Goal: Task Accomplishment & Management: Complete application form

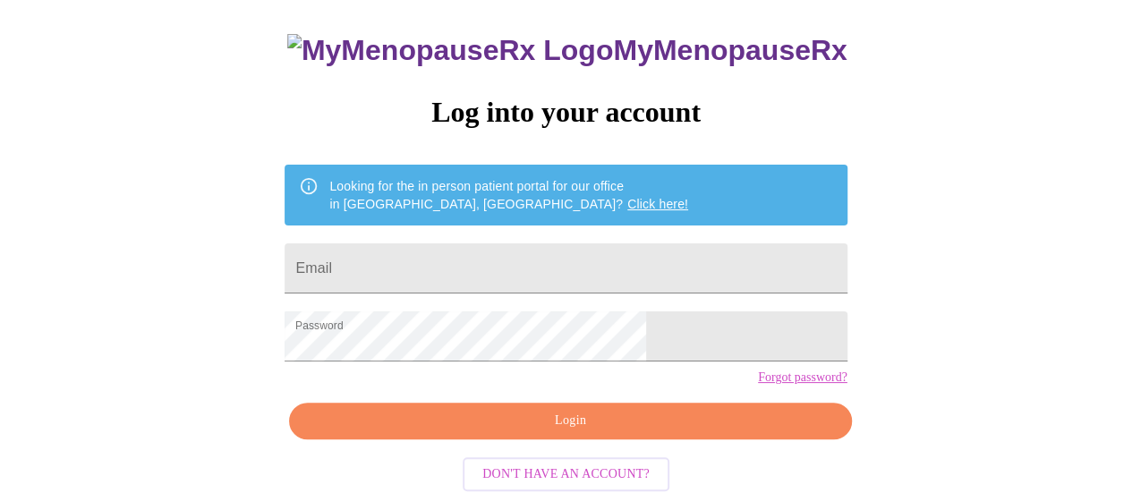
scroll to position [137, 0]
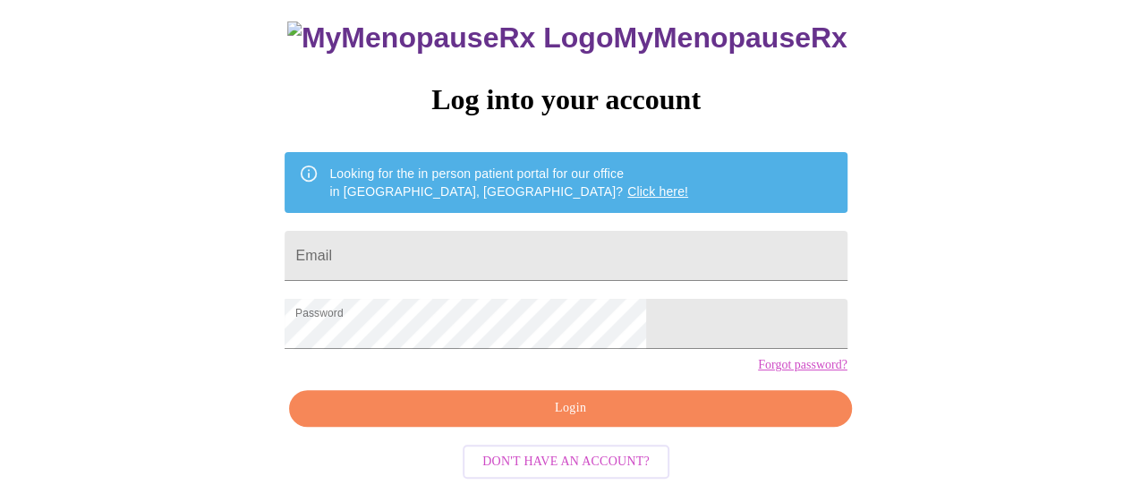
click at [650, 403] on span "Login" at bounding box center [569, 408] width 521 height 22
click at [540, 231] on input "Email" at bounding box center [565, 256] width 562 height 50
type input "[PERSON_NAME][EMAIL_ADDRESS][DOMAIN_NAME]"
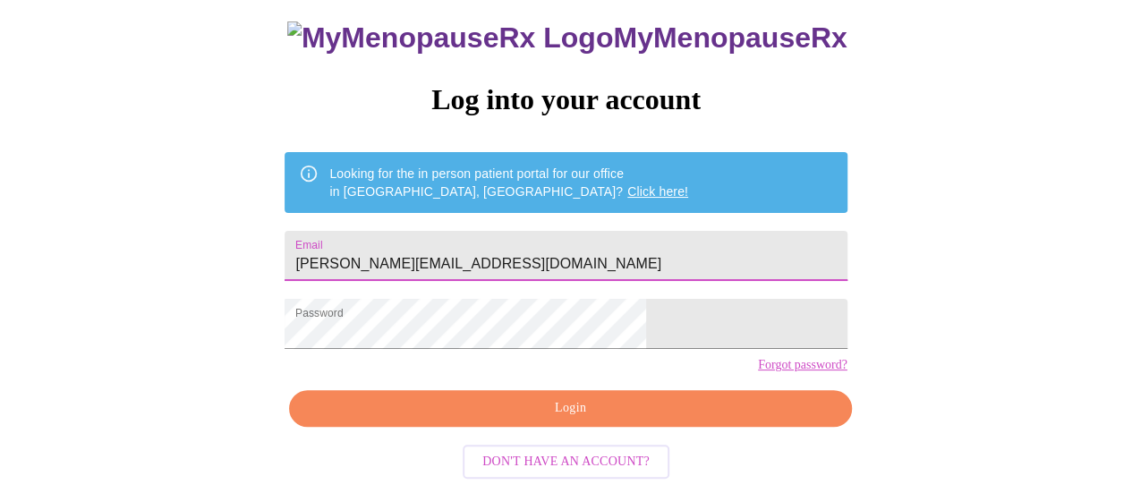
click at [585, 414] on span "Login" at bounding box center [569, 408] width 521 height 22
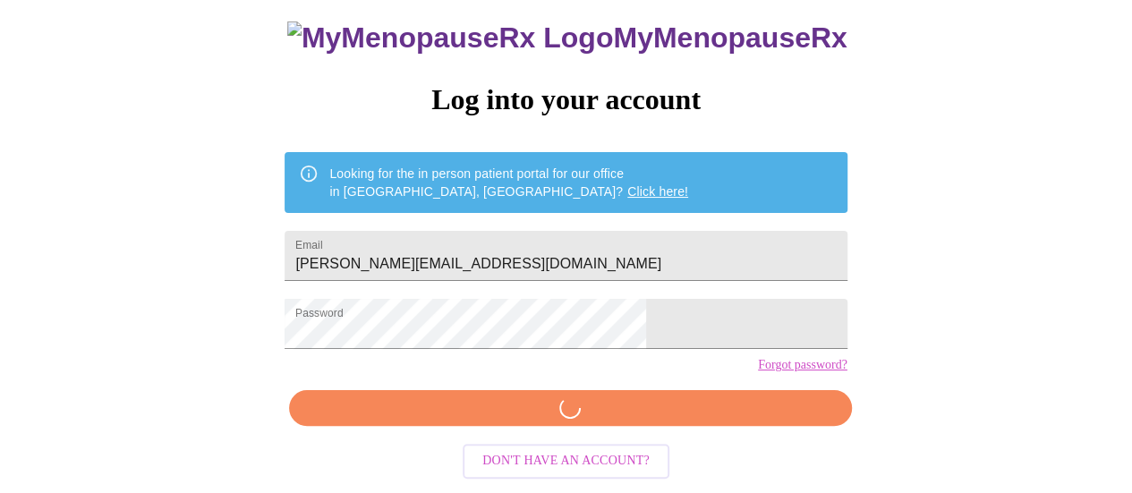
scroll to position [136, 0]
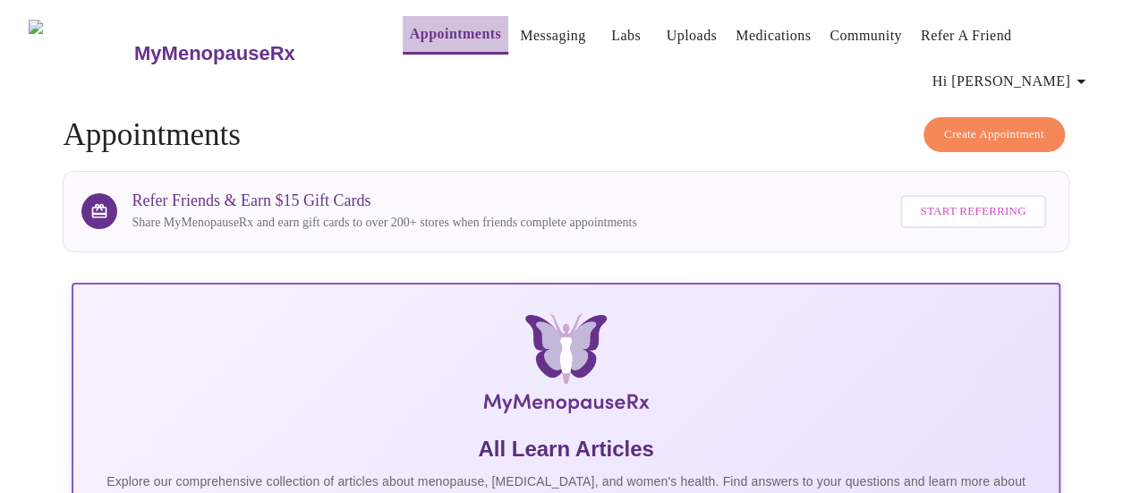
click at [413, 21] on link "Appointments" at bounding box center [455, 33] width 91 height 25
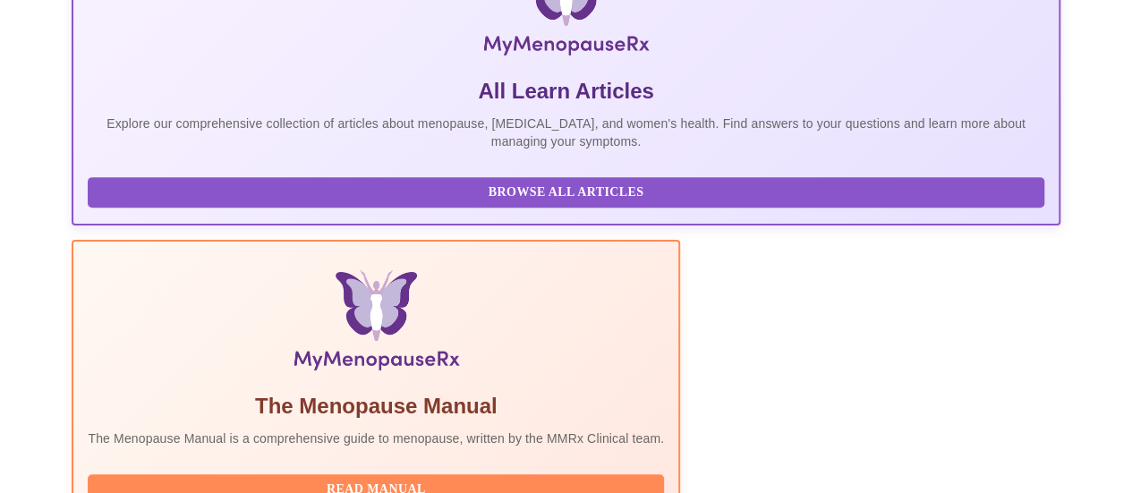
scroll to position [711, 0]
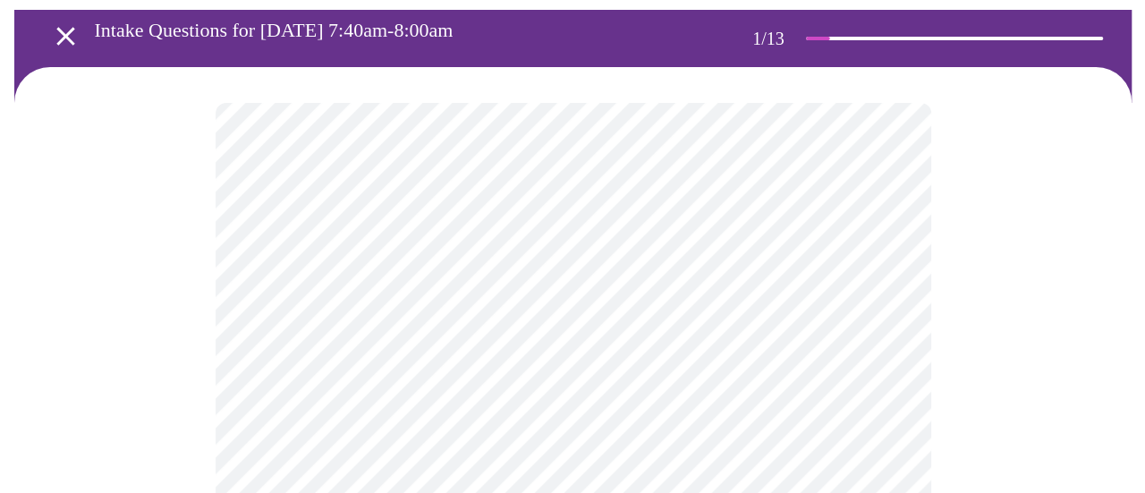
scroll to position [179, 0]
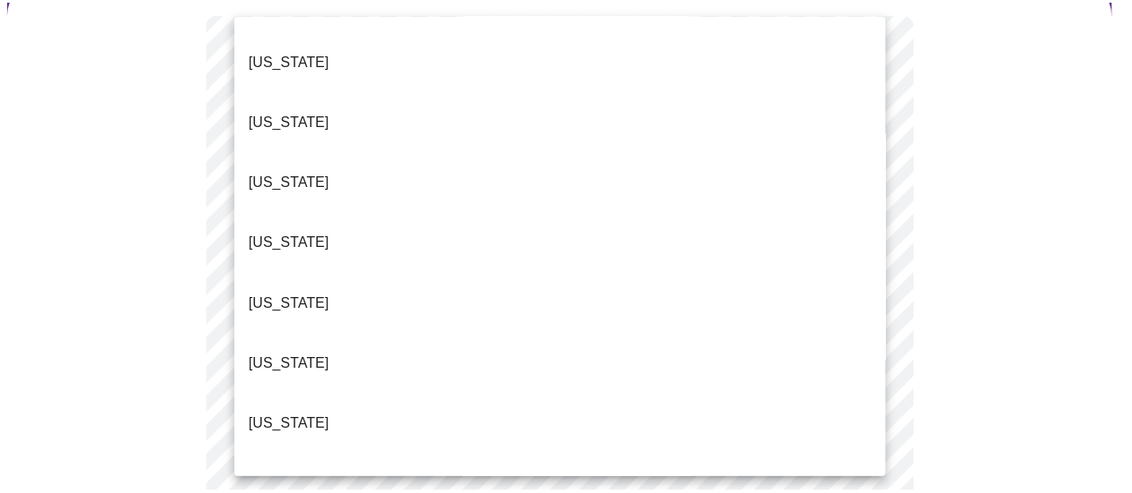
scroll to position [268, 0]
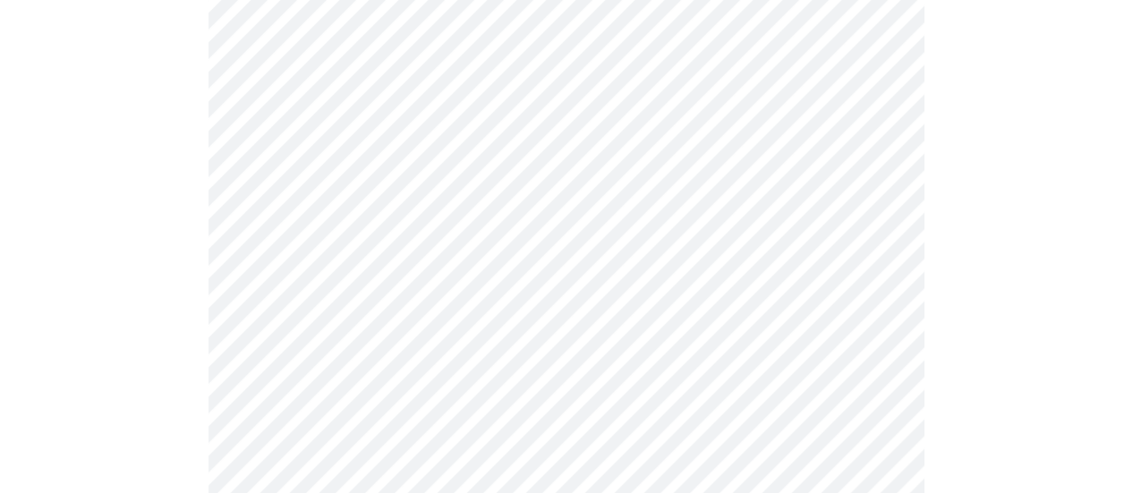
scroll to position [358, 0]
click at [878, 191] on body "MyMenopauseRx Appointments Messaging Labs Uploads Medications Community Refer a…" at bounding box center [565, 477] width 1117 height 1657
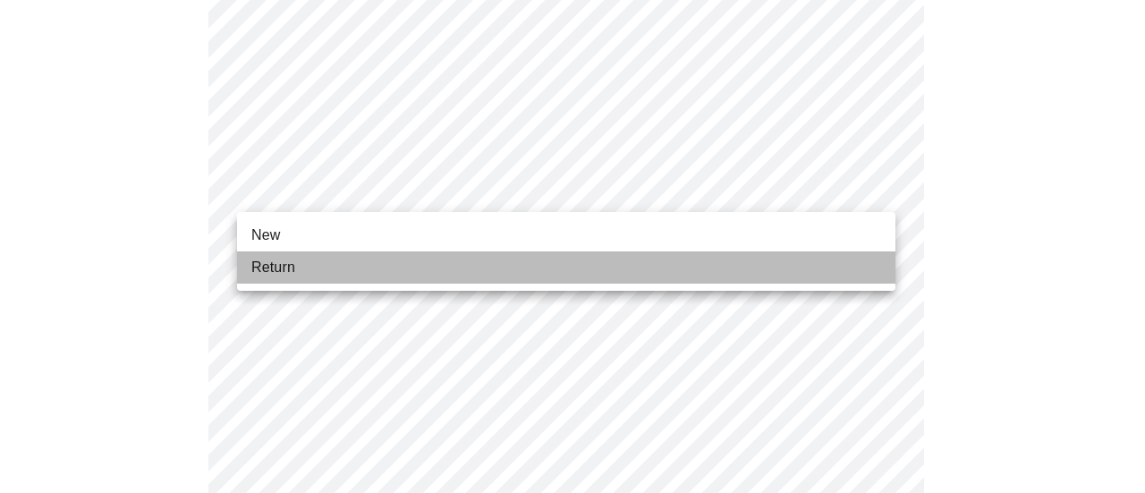
click at [273, 266] on span "Return" at bounding box center [273, 267] width 44 height 21
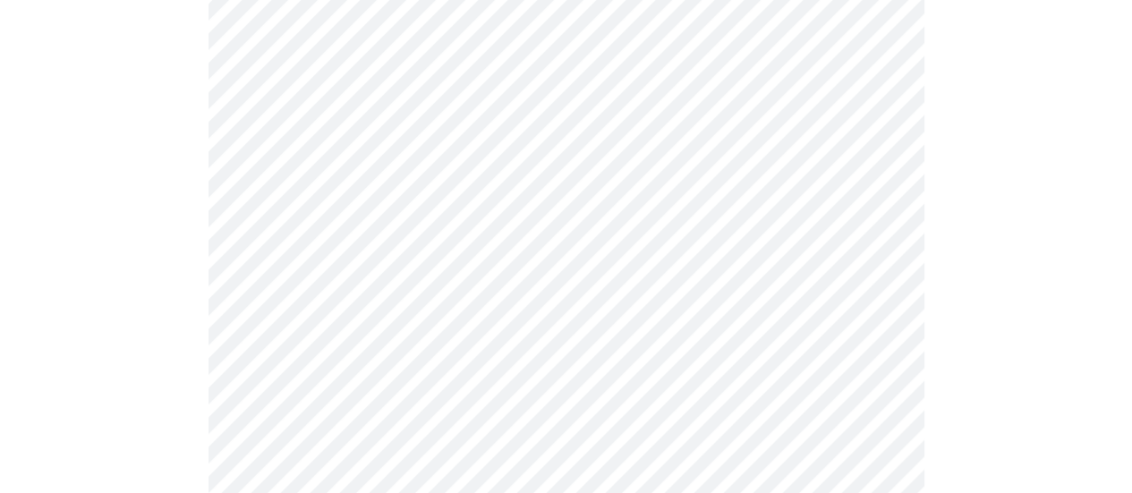
scroll to position [1073, 0]
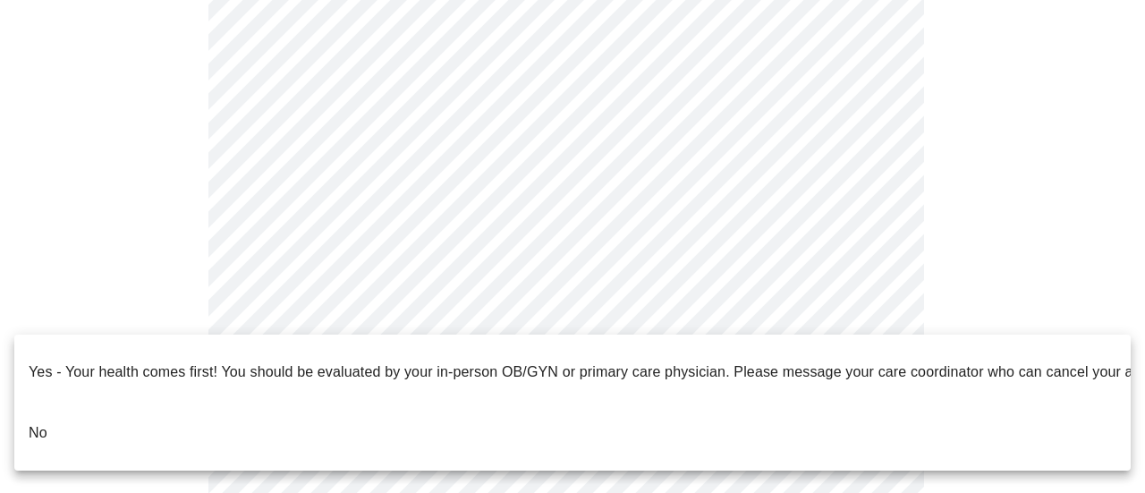
click at [54, 403] on li "No" at bounding box center [572, 433] width 1116 height 61
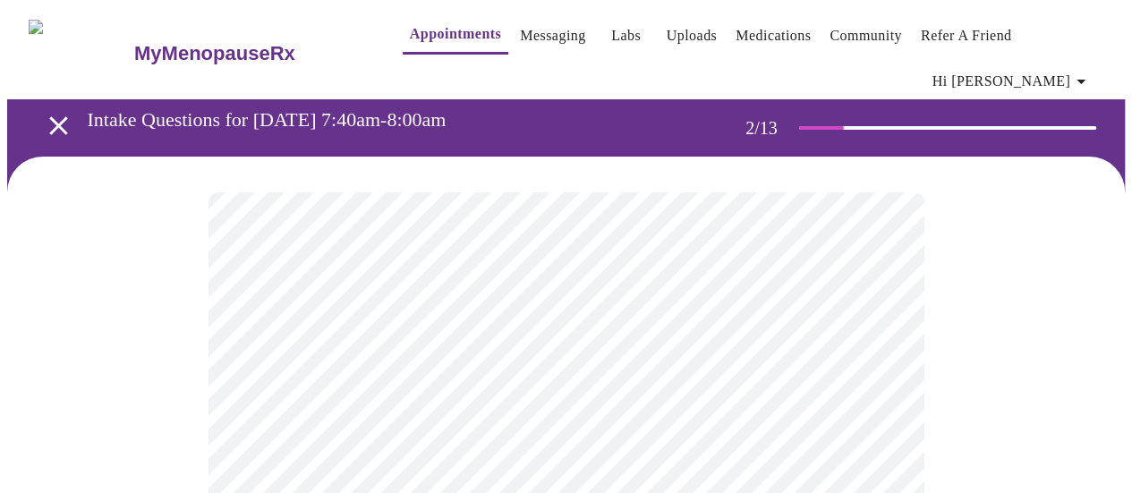
scroll to position [89, 0]
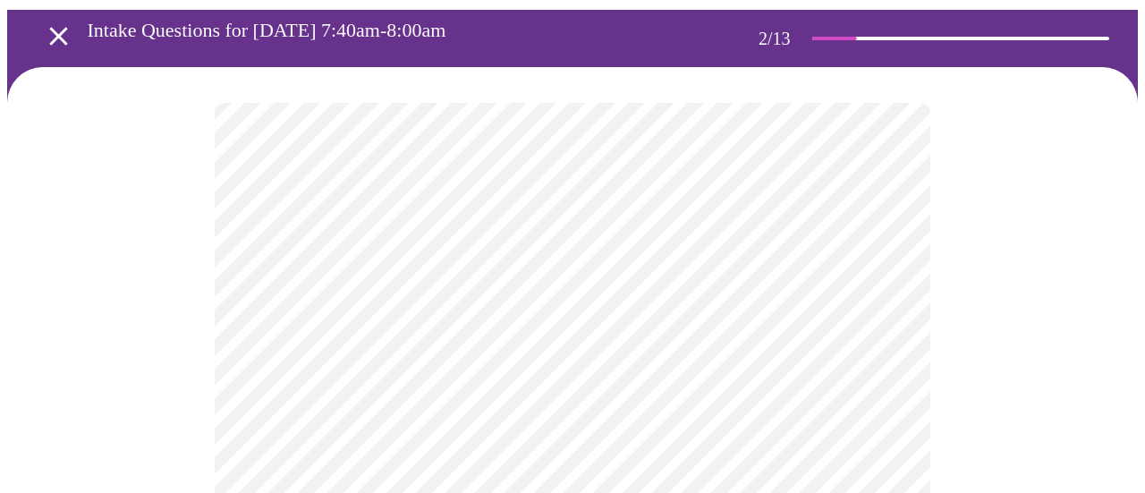
click at [869, 300] on body "MyMenopauseRx Appointments Messaging Labs Uploads Medications Community Refer a…" at bounding box center [572, 467] width 1131 height 1099
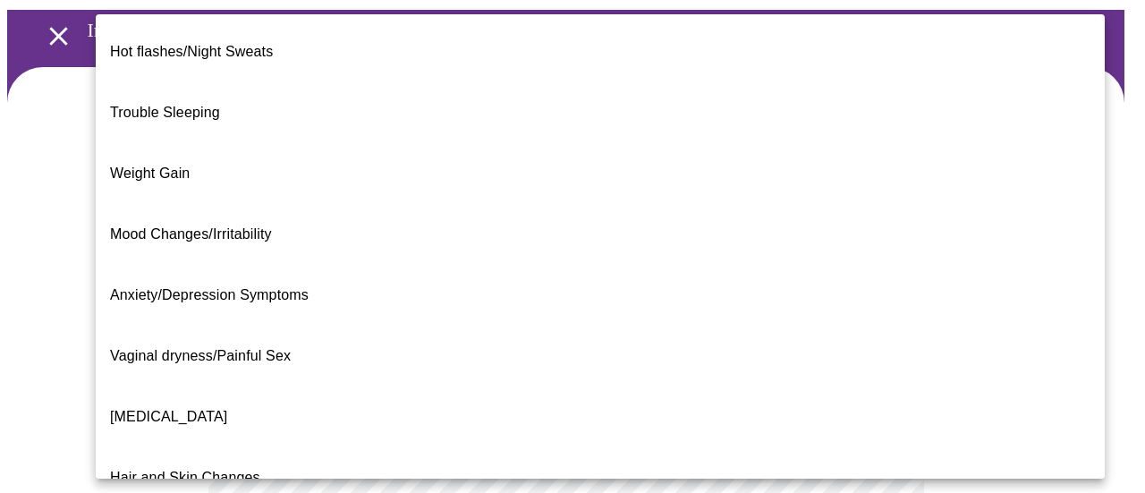
click at [140, 470] on span "Hair and Skin Changes" at bounding box center [185, 477] width 150 height 15
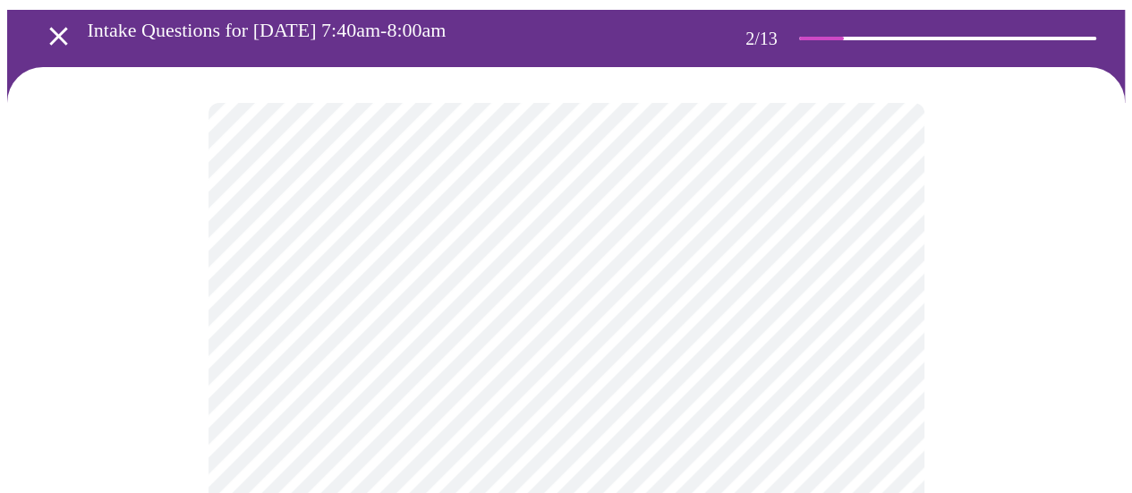
scroll to position [268, 0]
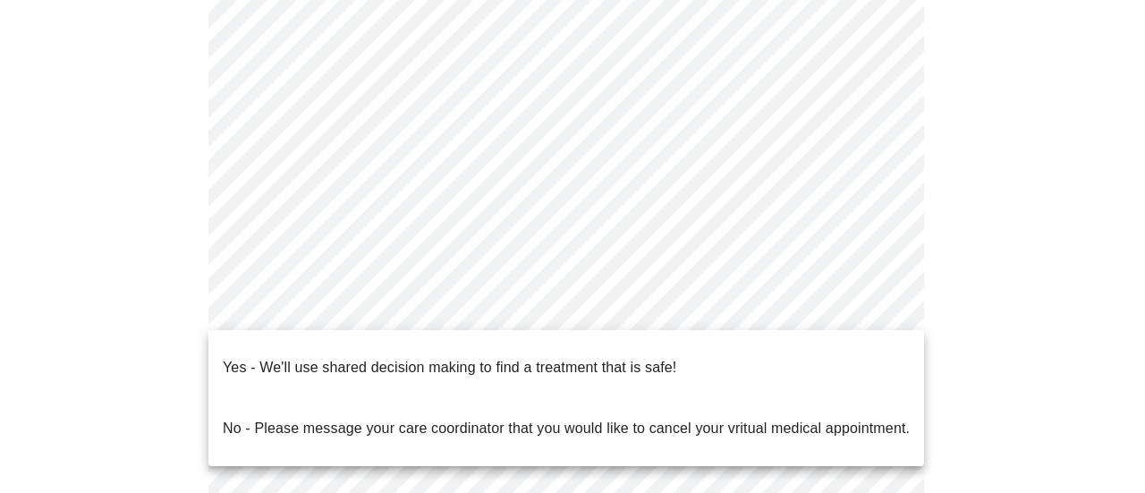
click at [818, 309] on body "MyMenopauseRx Appointments Messaging Labs Uploads Medications Community Refer a…" at bounding box center [572, 283] width 1131 height 1089
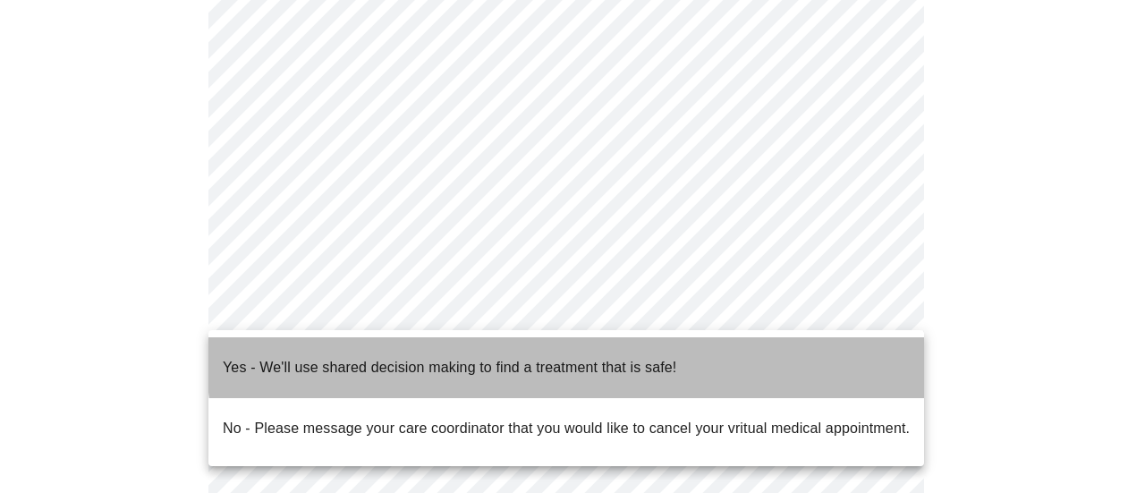
click at [683, 351] on li "Yes - We'll use shared decision making to find a treatment that is safe!" at bounding box center [566, 367] width 716 height 61
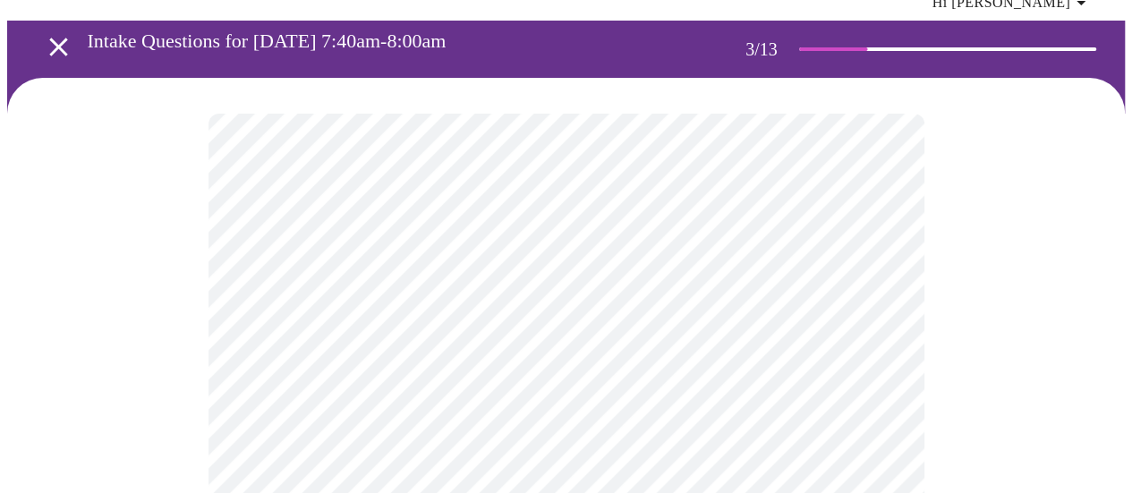
scroll to position [179, 0]
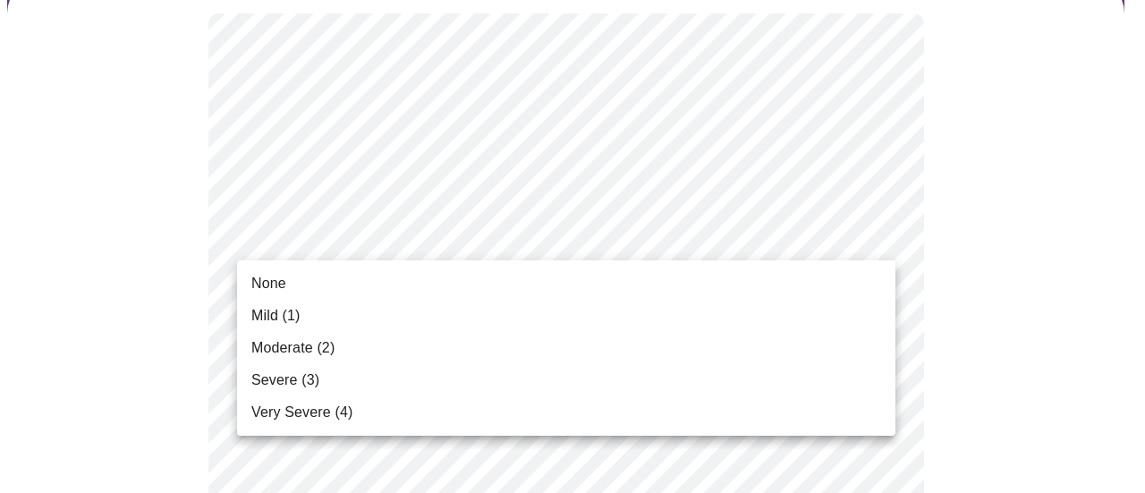
click at [267, 317] on span "Mild (1)" at bounding box center [275, 315] width 49 height 21
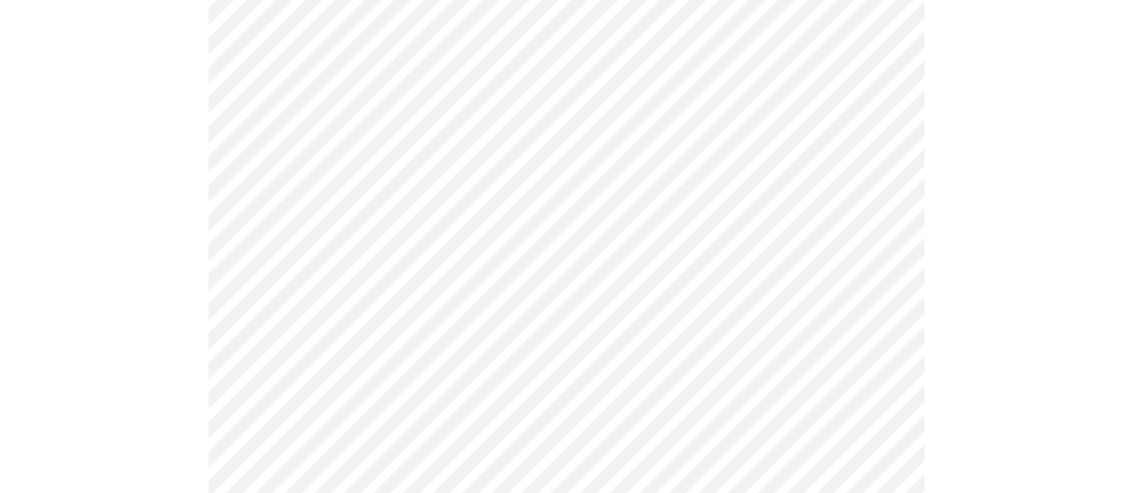
scroll to position [358, 0]
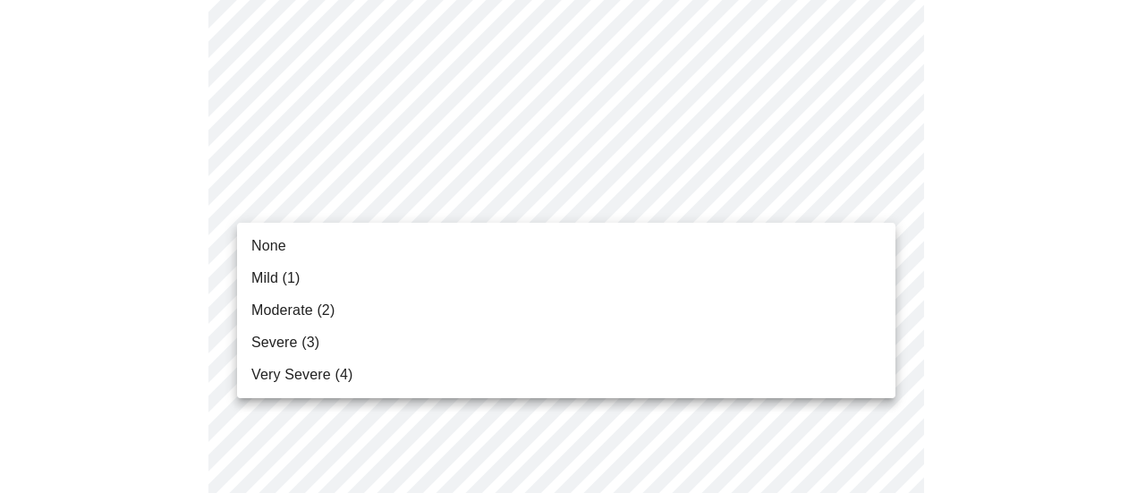
click at [268, 245] on span "None" at bounding box center [268, 245] width 35 height 21
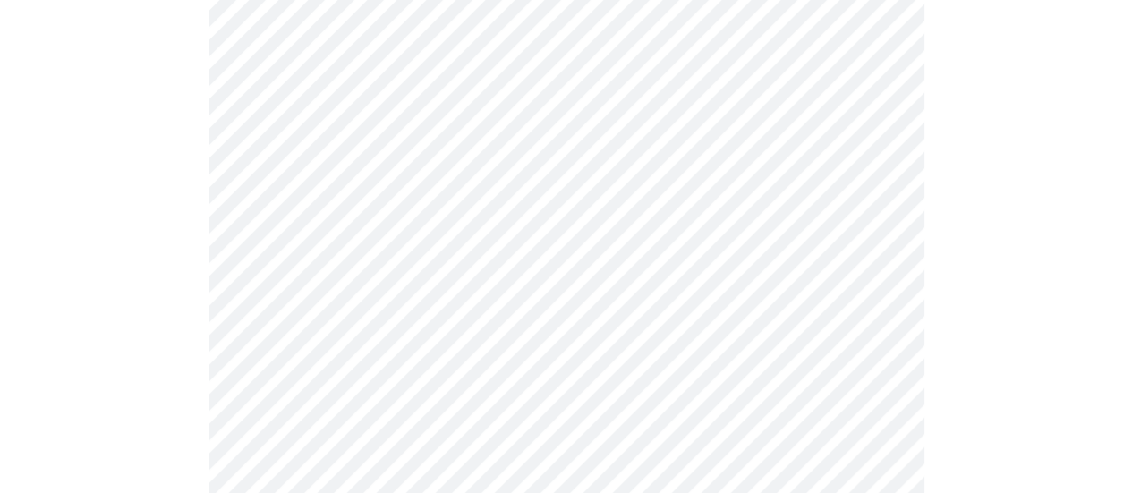
scroll to position [537, 0]
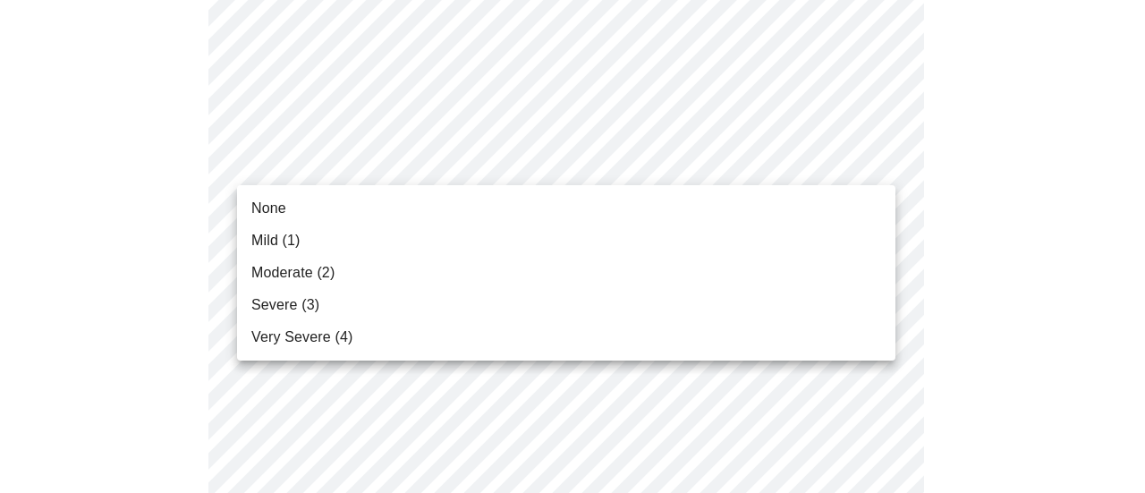
click at [264, 236] on span "Mild (1)" at bounding box center [275, 240] width 49 height 21
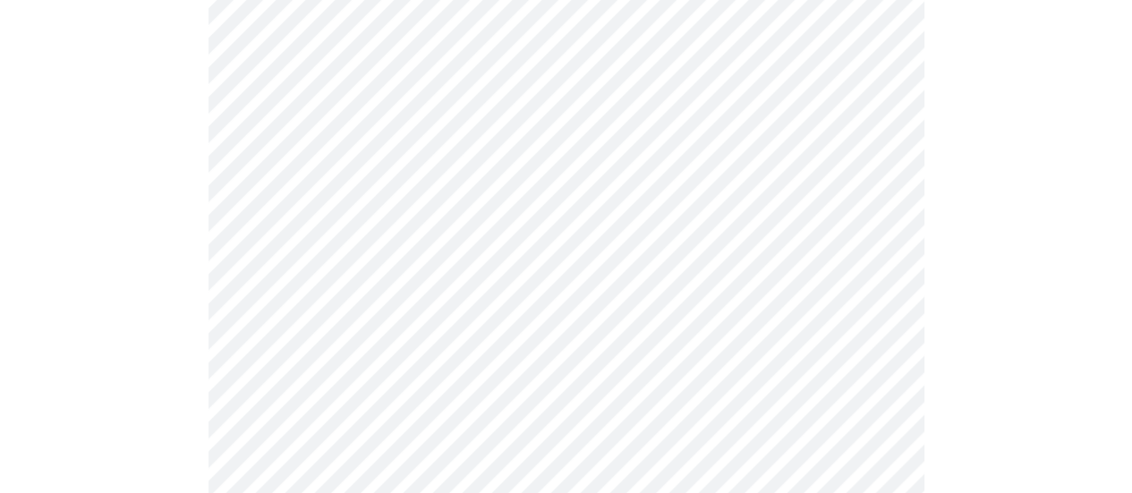
scroll to position [626, 0]
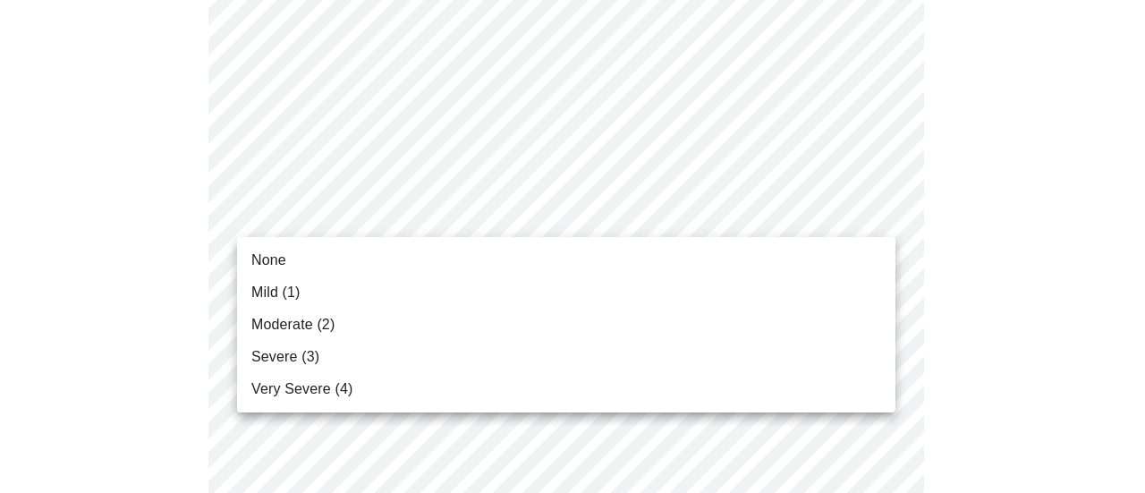
click at [258, 284] on span "Mild (1)" at bounding box center [275, 292] width 49 height 21
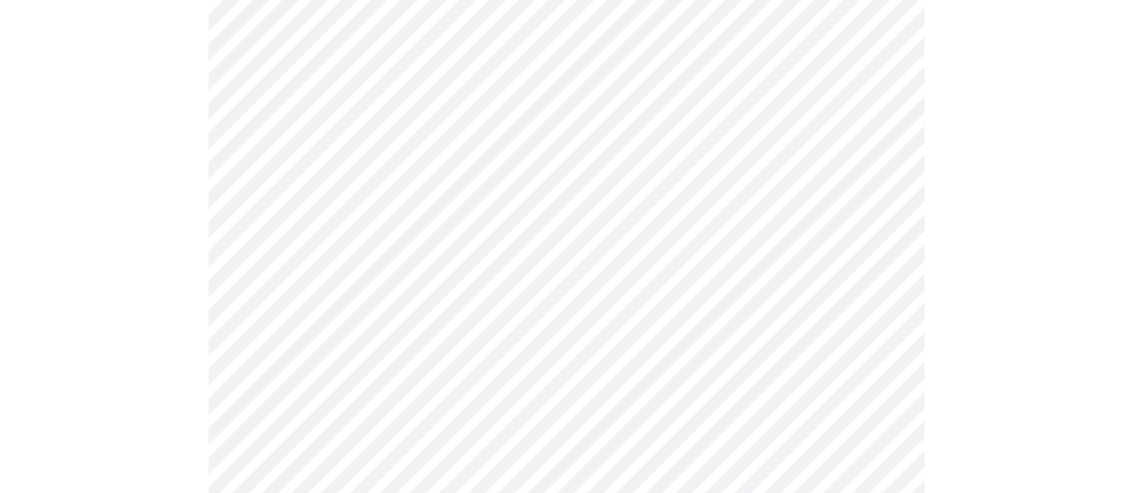
scroll to position [805, 0]
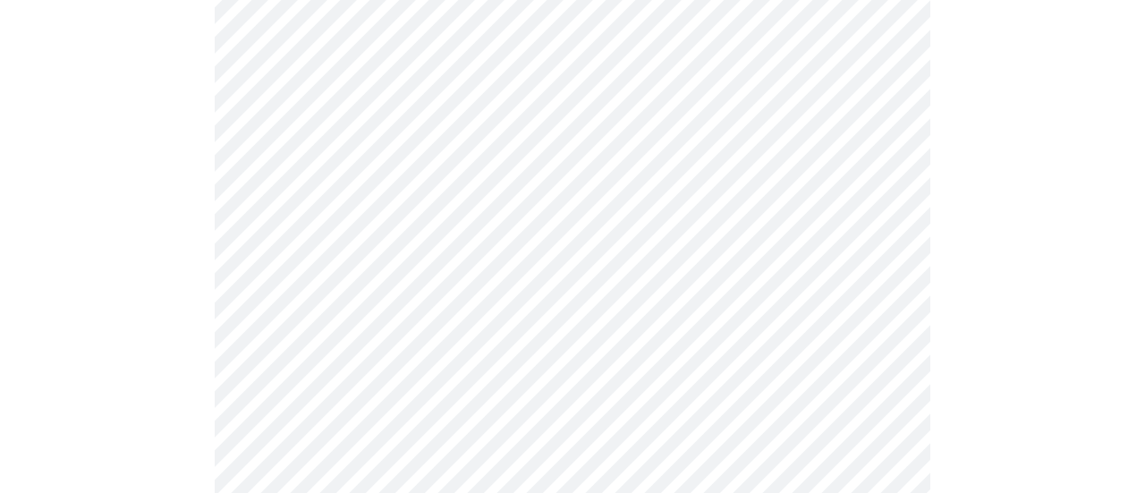
click at [875, 153] on body "MyMenopauseRx Appointments Messaging Labs Uploads Medications Community Refer a…" at bounding box center [572, 354] width 1131 height 2304
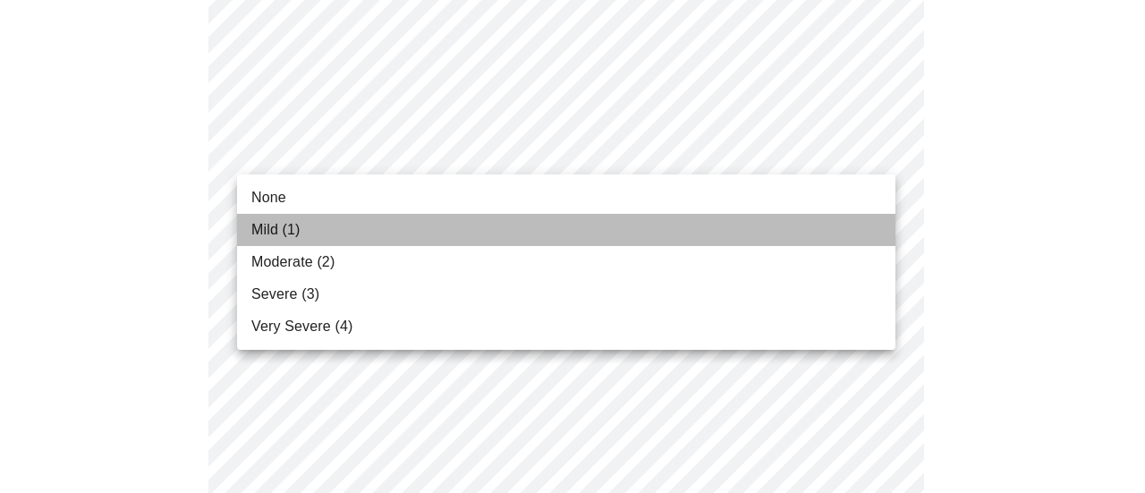
click at [254, 224] on span "Mild (1)" at bounding box center [275, 229] width 49 height 21
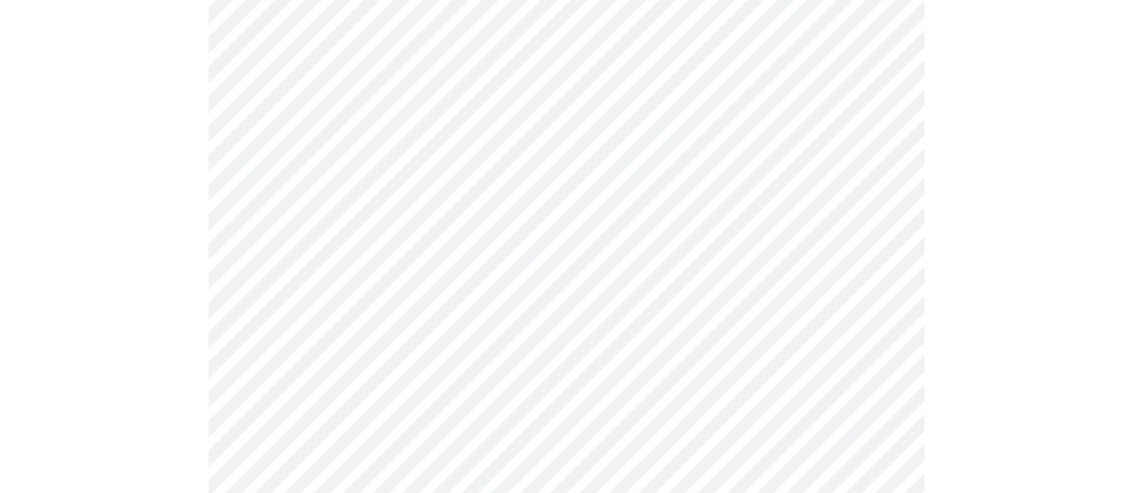
click at [884, 149] on body "MyMenopauseRx Appointments Messaging Labs Uploads Medications Community Refer a…" at bounding box center [565, 341] width 1117 height 2279
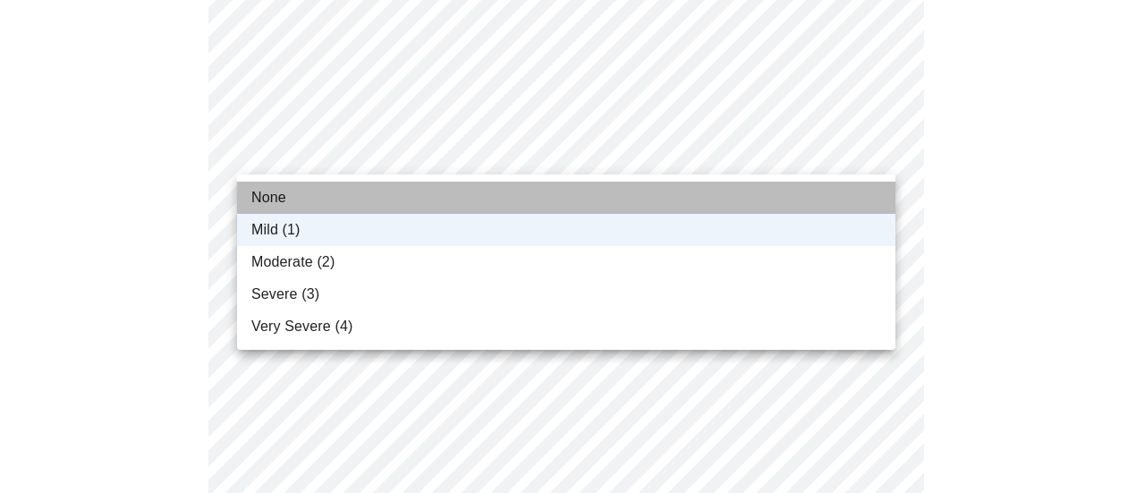
click at [275, 197] on span "None" at bounding box center [268, 197] width 35 height 21
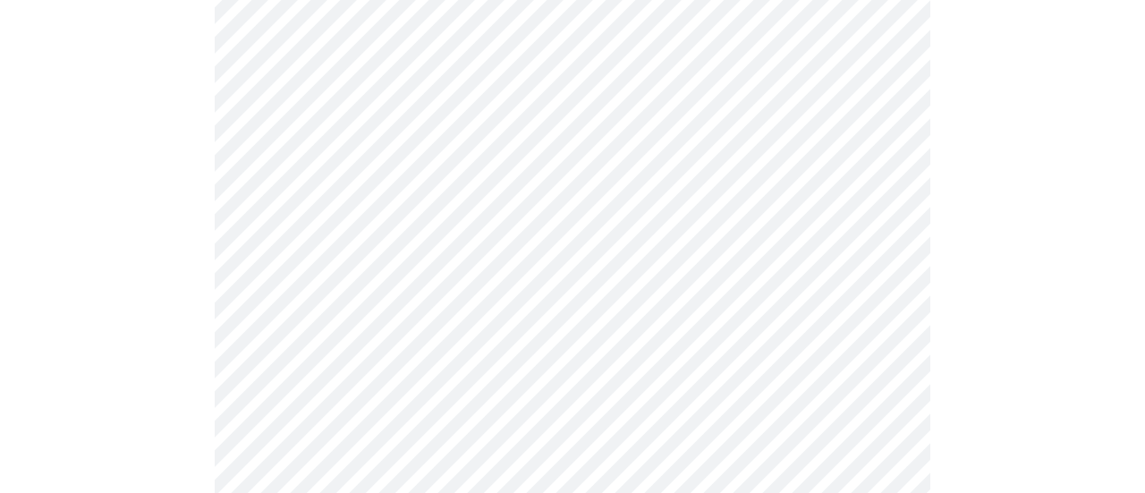
click at [884, 262] on body "MyMenopauseRx Appointments Messaging Labs Uploads Medications Community Refer a…" at bounding box center [572, 341] width 1131 height 2279
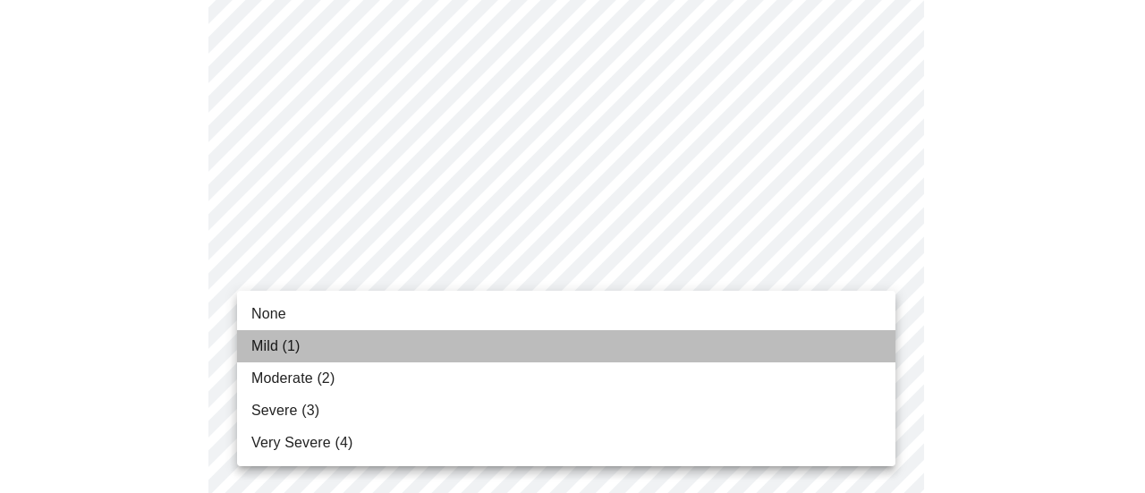
click at [258, 342] on span "Mild (1)" at bounding box center [275, 345] width 49 height 21
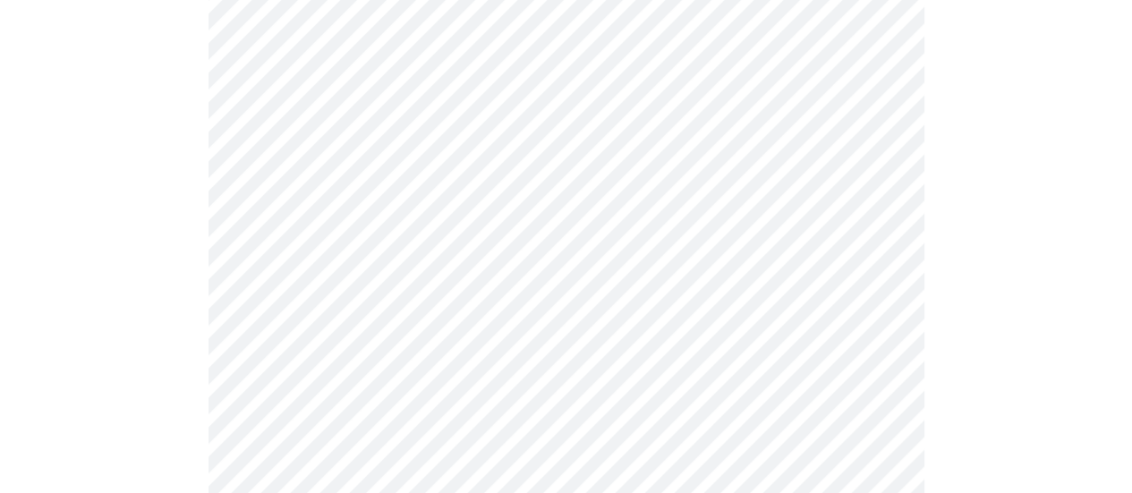
scroll to position [895, 0]
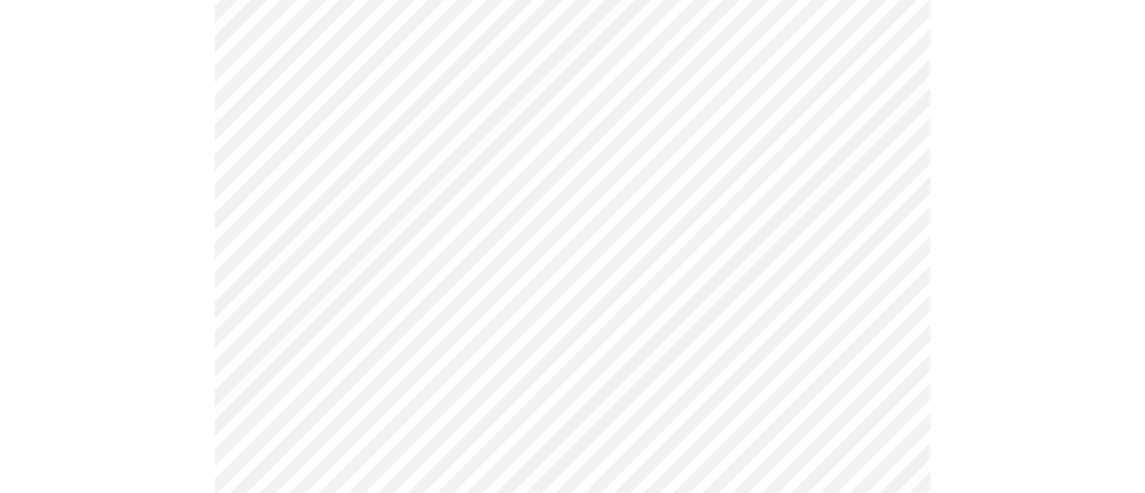
click at [884, 325] on body "MyMenopauseRx Appointments Messaging Labs Uploads Medications Community Refer a…" at bounding box center [572, 240] width 1131 height 2254
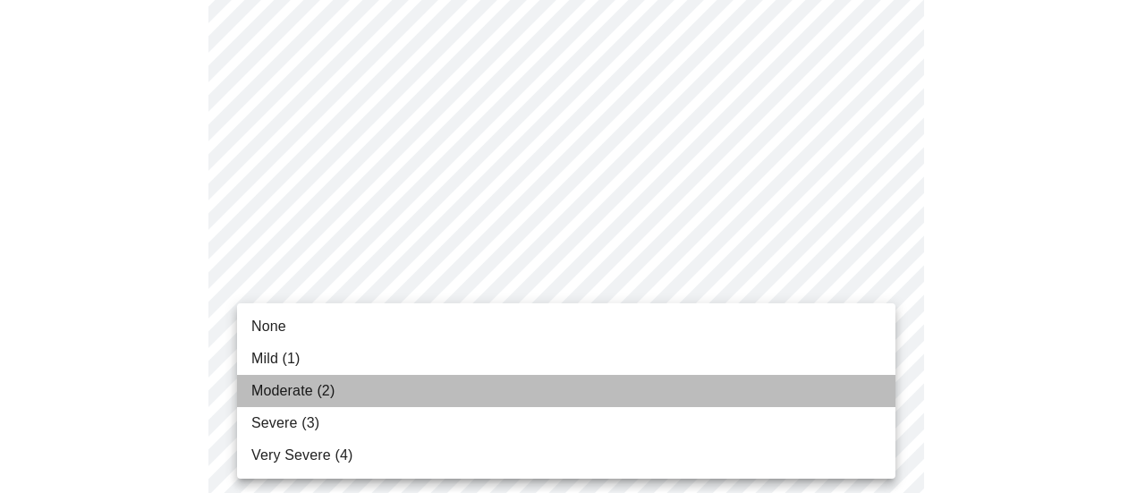
click at [266, 391] on span "Moderate (2)" at bounding box center [292, 390] width 83 height 21
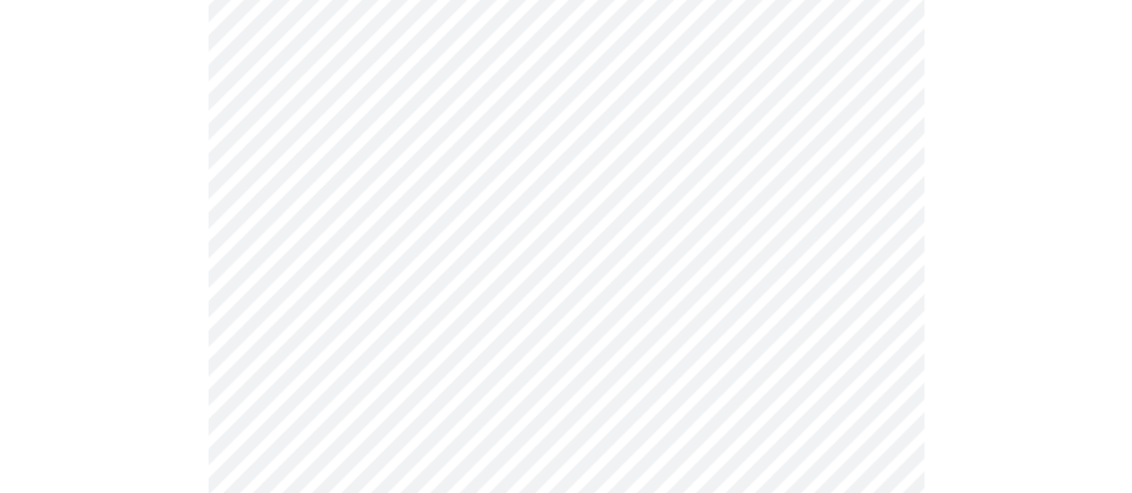
scroll to position [1073, 0]
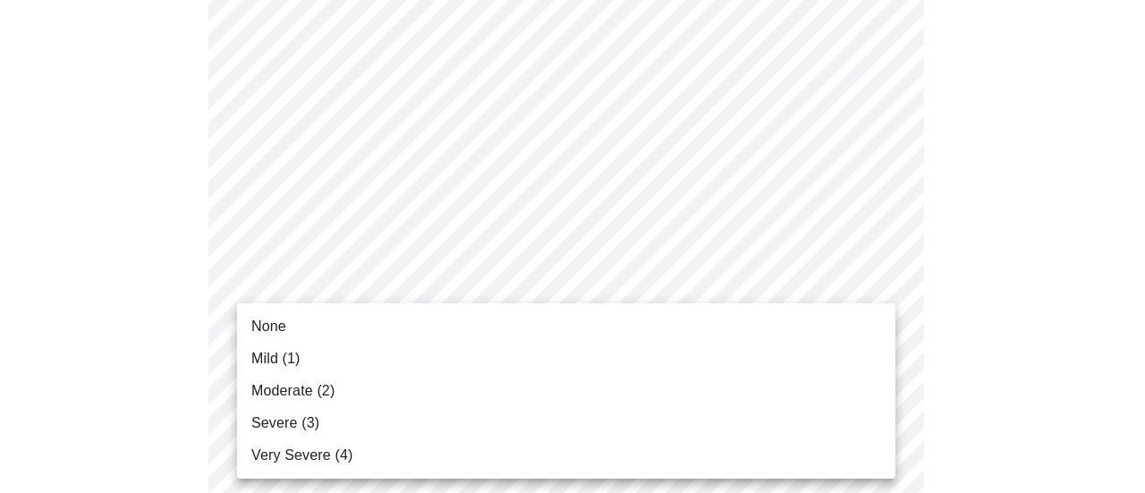
click at [860, 284] on body "MyMenopauseRx Appointments Messaging Labs Uploads Medications Community Refer a…" at bounding box center [572, 48] width 1131 height 2229
click at [260, 396] on span "Moderate (2)" at bounding box center [292, 390] width 83 height 21
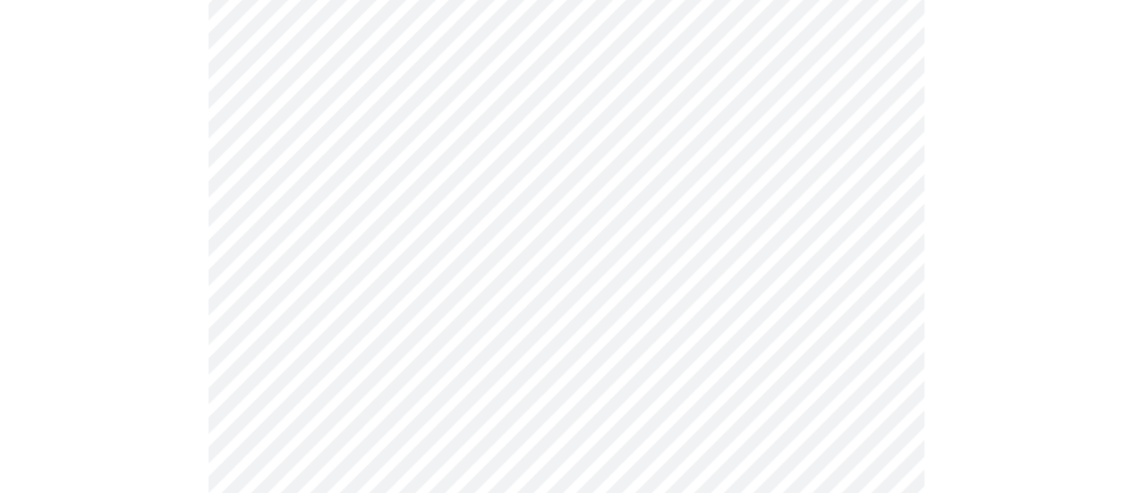
scroll to position [1252, 0]
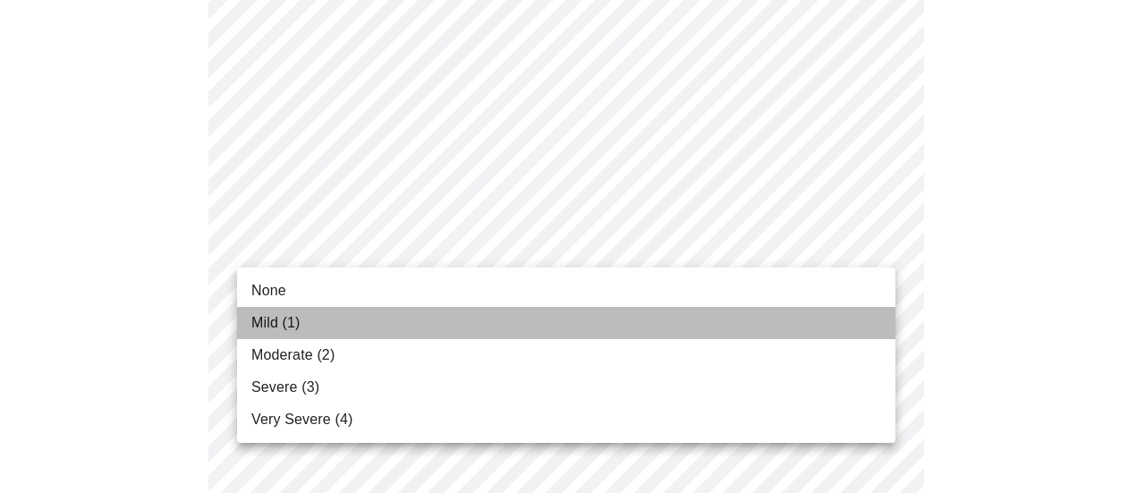
click at [292, 326] on span "Mild (1)" at bounding box center [275, 322] width 49 height 21
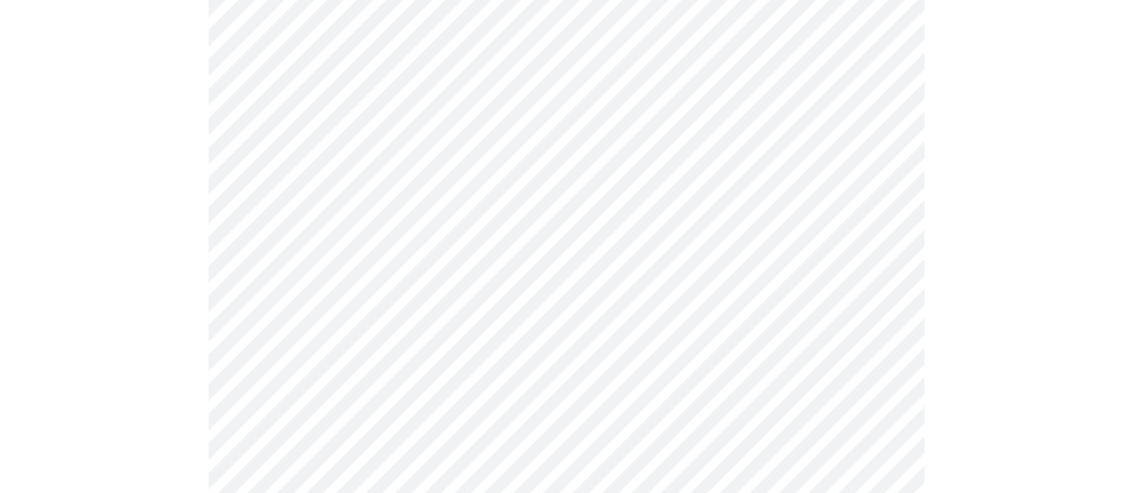
scroll to position [1431, 0]
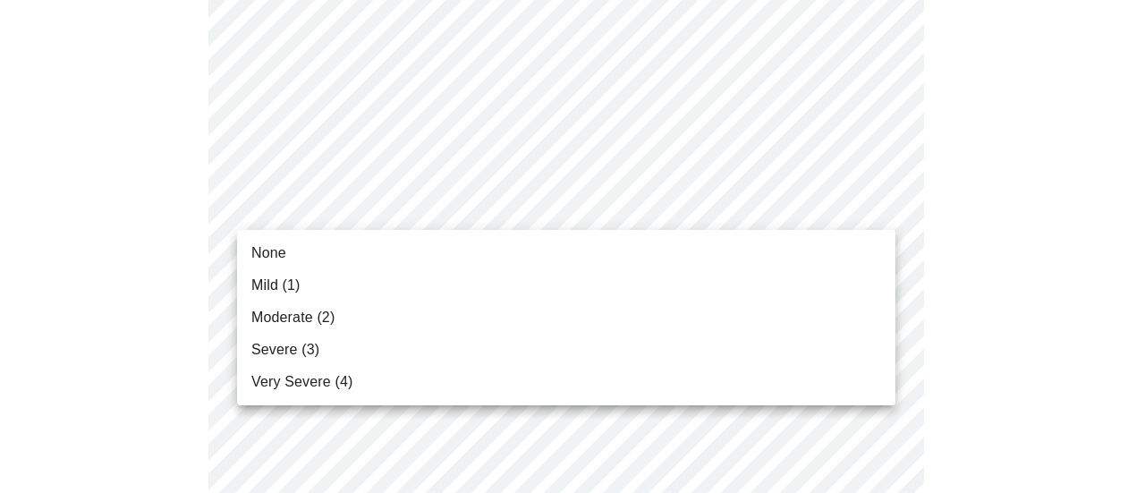
click at [285, 316] on span "Moderate (2)" at bounding box center [292, 317] width 83 height 21
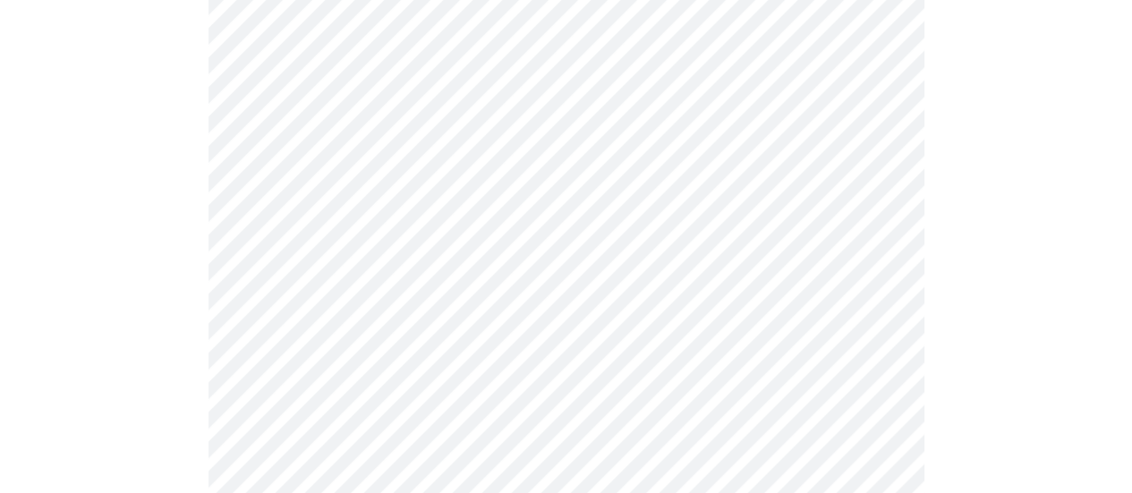
scroll to position [1521, 0]
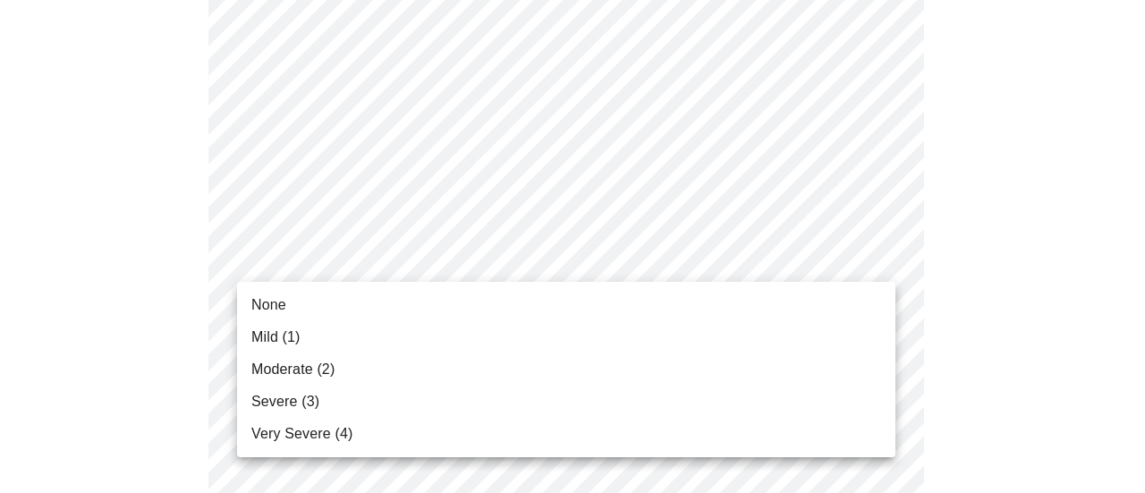
click at [272, 343] on span "Mild (1)" at bounding box center [275, 336] width 49 height 21
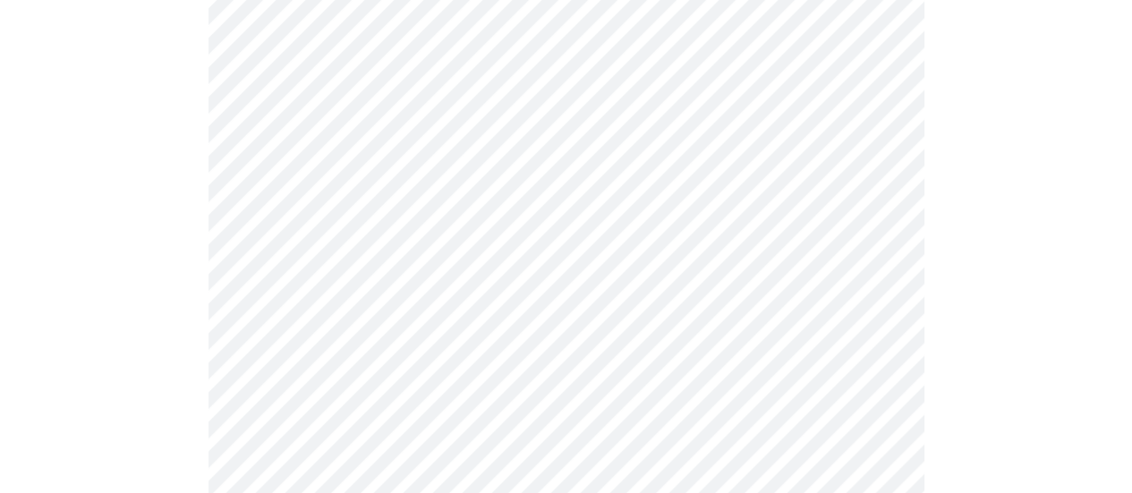
scroll to position [805, 0]
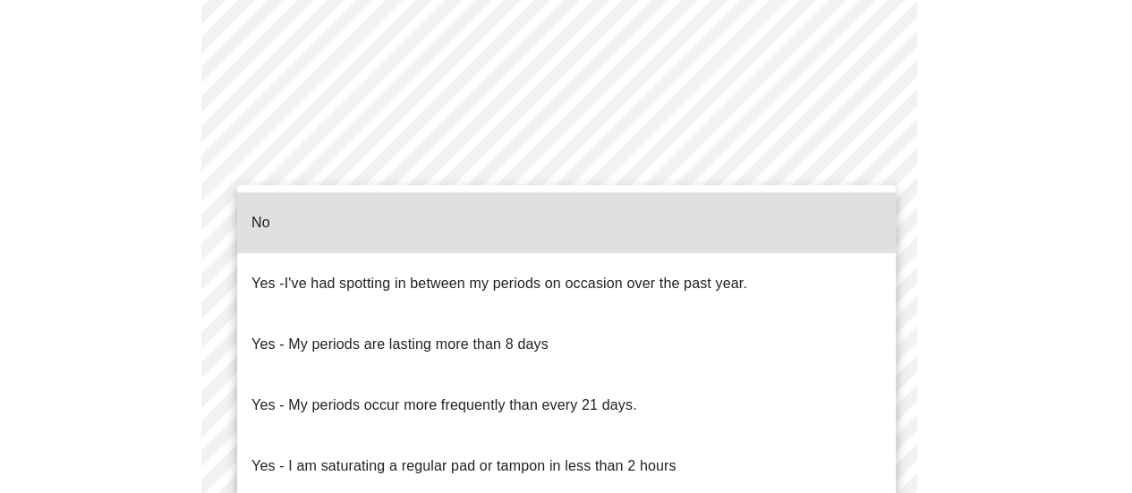
click at [853, 239] on body "MyMenopauseRx Appointments Messaging Labs Uploads Medications Community Refer a…" at bounding box center [565, 60] width 1117 height 1717
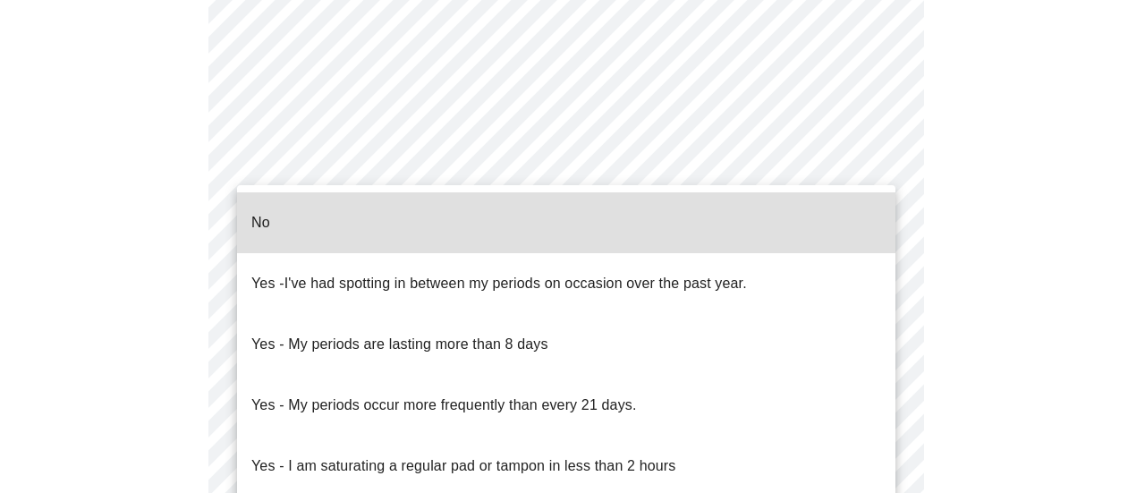
click at [267, 219] on span "No" at bounding box center [260, 223] width 19 height 50
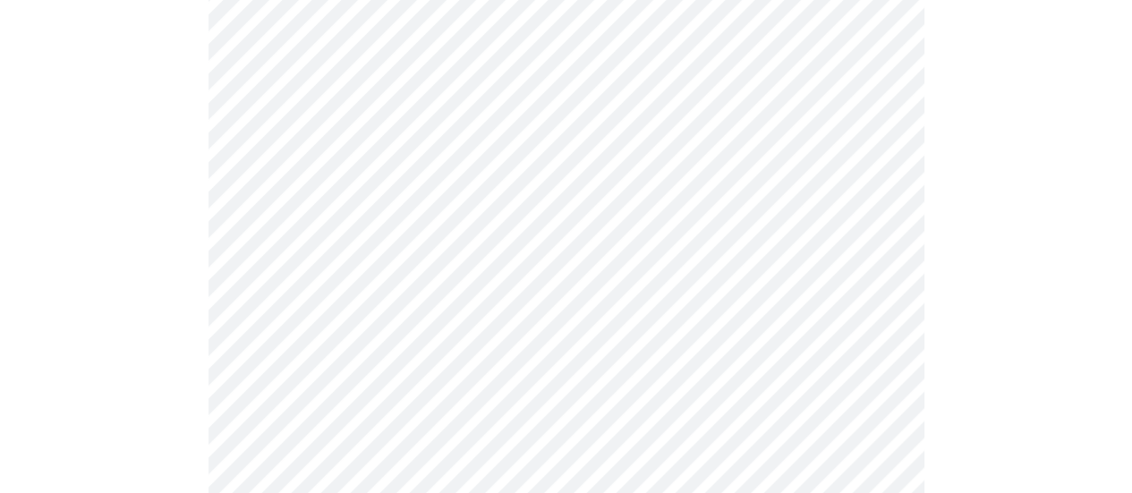
scroll to position [984, 0]
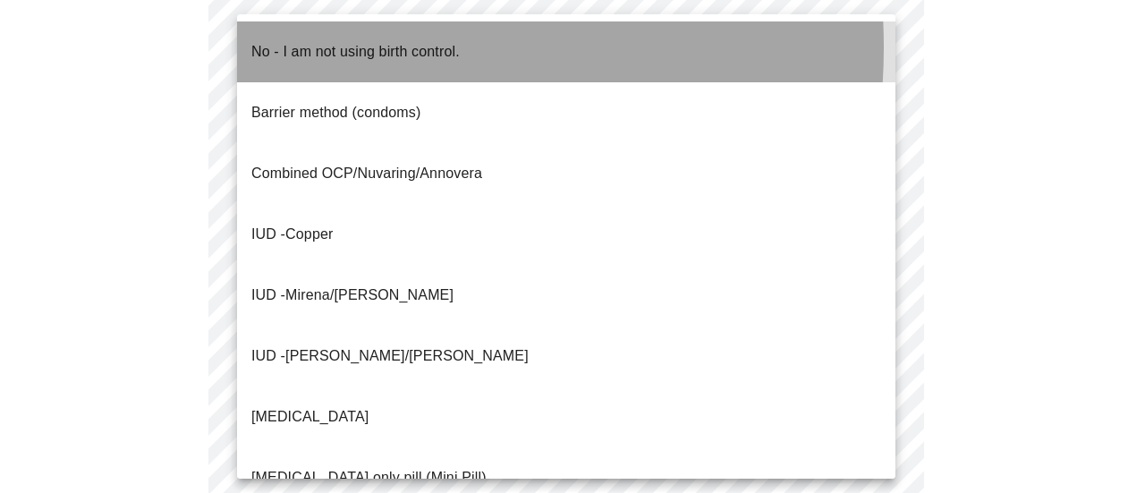
click at [333, 47] on p "No - I am not using birth control." at bounding box center [355, 51] width 208 height 21
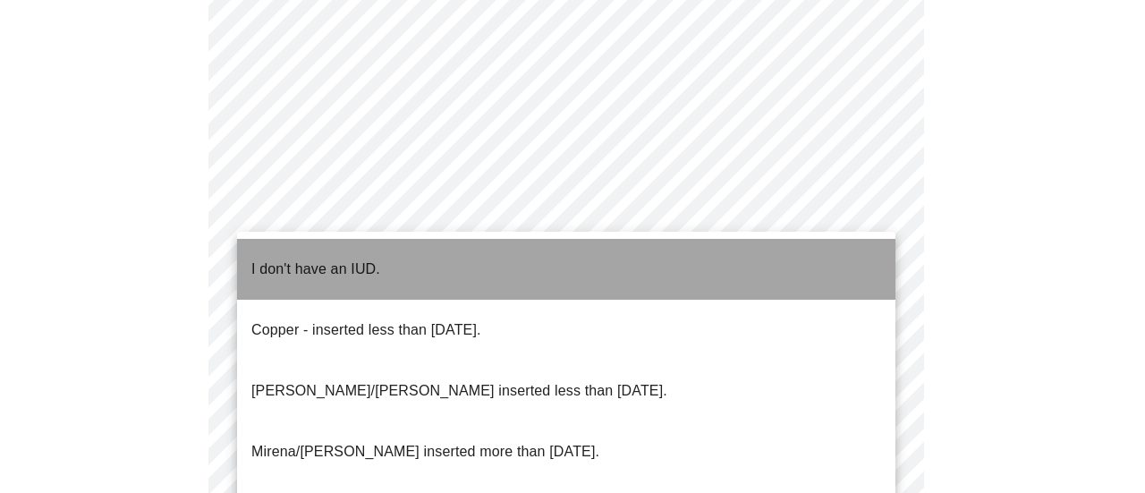
click at [285, 262] on p "I don't have an IUD." at bounding box center [315, 269] width 129 height 21
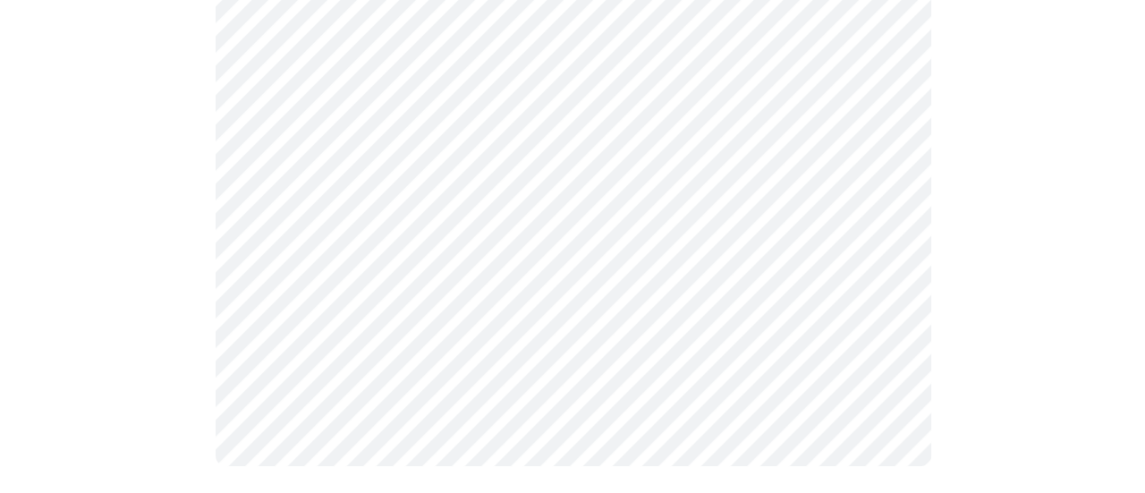
scroll to position [1191, 0]
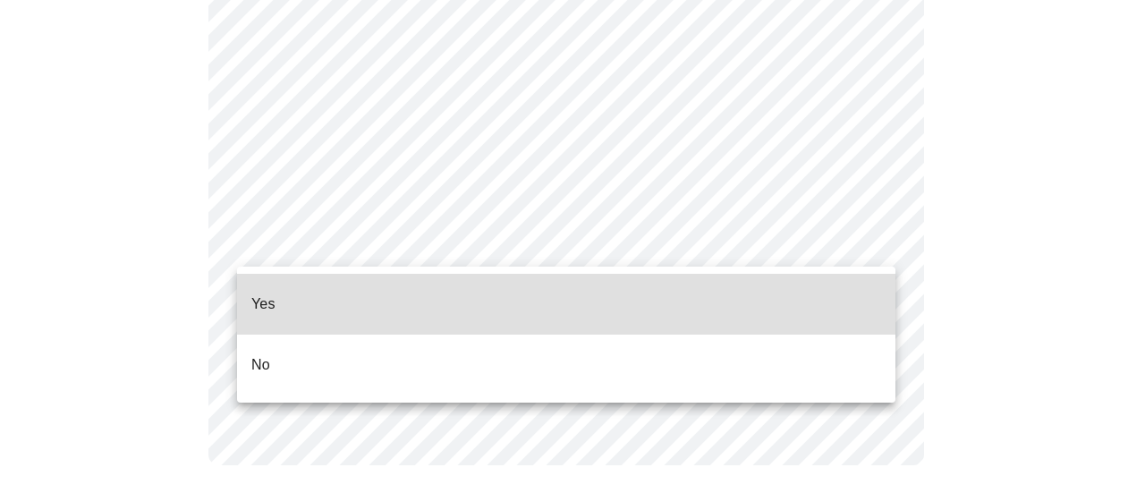
click at [264, 354] on p "No" at bounding box center [260, 364] width 19 height 21
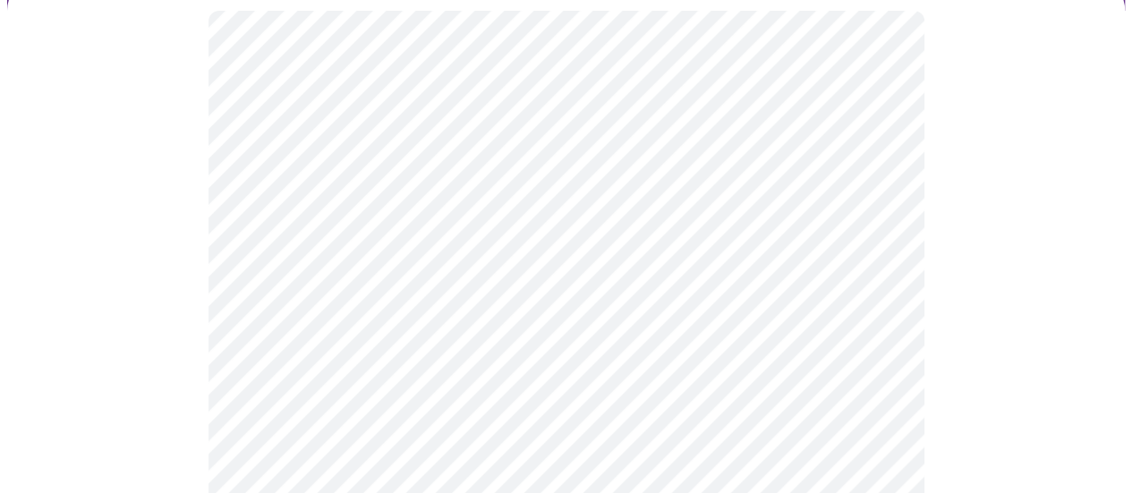
scroll to position [179, 0]
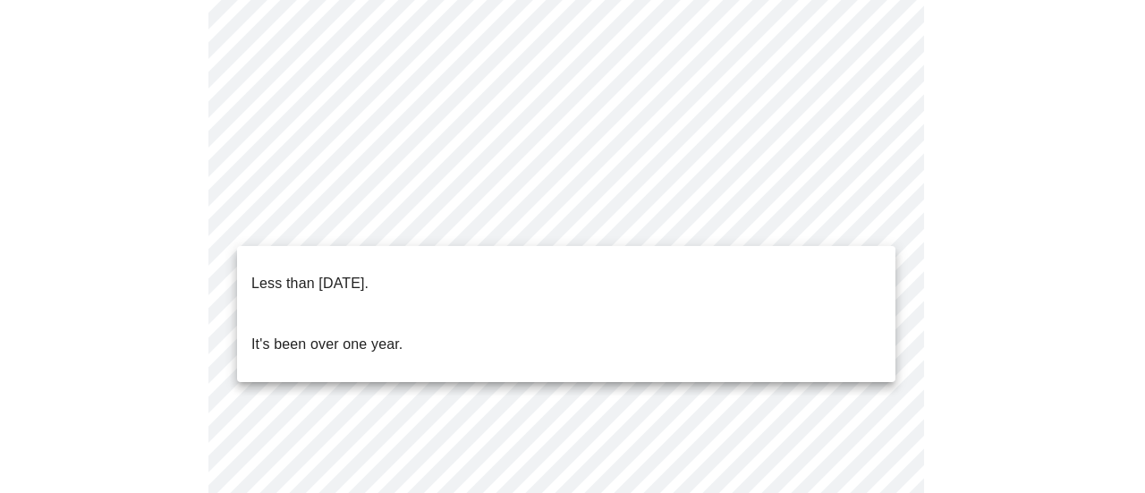
click at [885, 224] on body "MyMenopauseRx Appointments Messaging Labs Uploads Medications Community Refer a…" at bounding box center [572, 476] width 1131 height 1474
drag, startPoint x: 297, startPoint y: 276, endPoint x: 317, endPoint y: 274, distance: 19.9
click at [297, 276] on p "Less than [DATE]." at bounding box center [309, 283] width 117 height 21
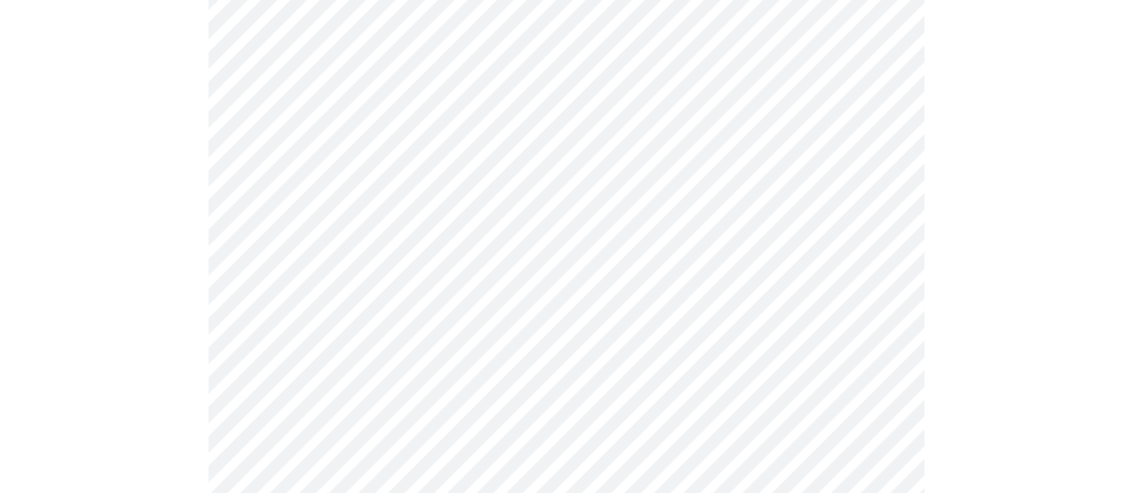
scroll to position [447, 0]
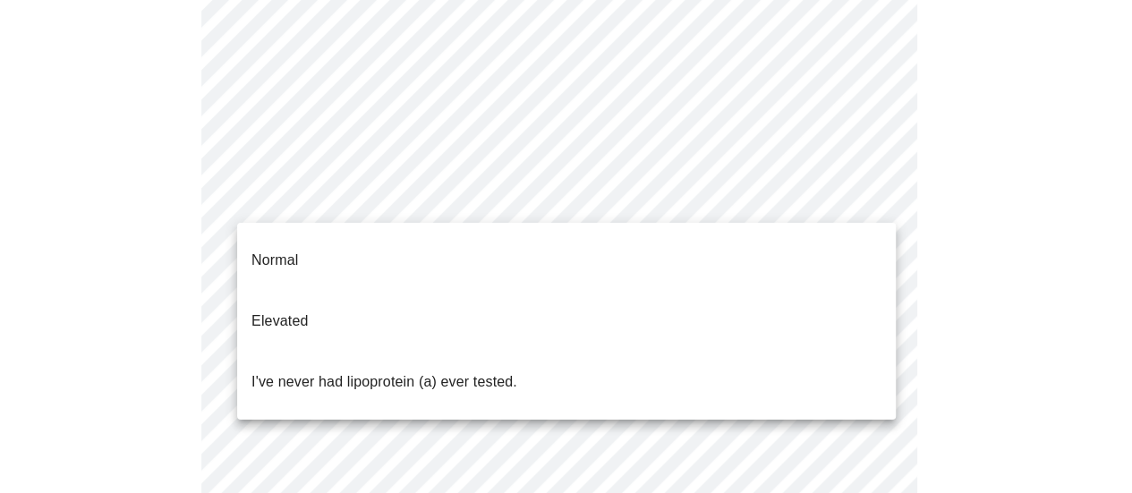
click at [856, 208] on body "MyMenopauseRx Appointments Messaging Labs Uploads Medications Community Refer a…" at bounding box center [565, 291] width 1117 height 1463
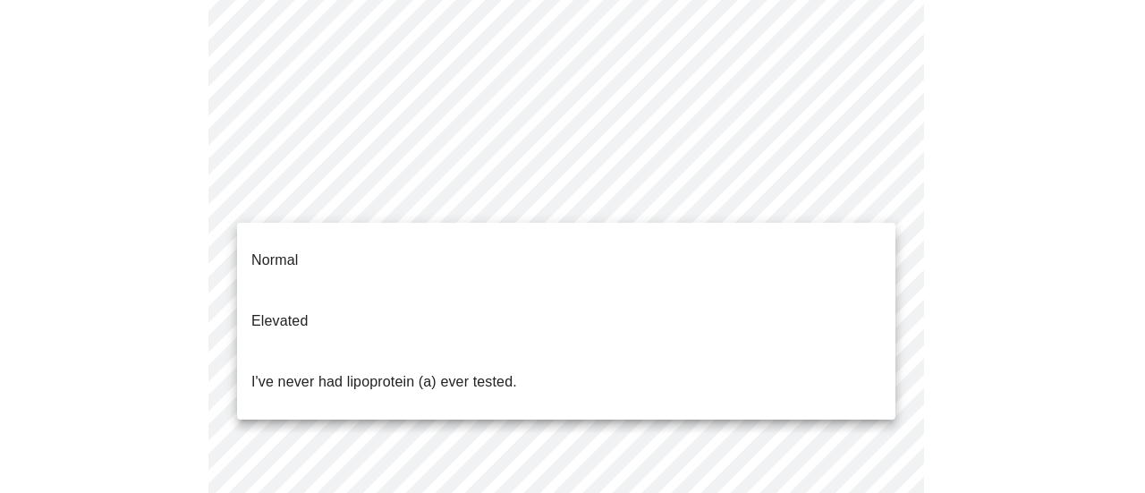
click at [1009, 96] on div at bounding box center [572, 246] width 1145 height 493
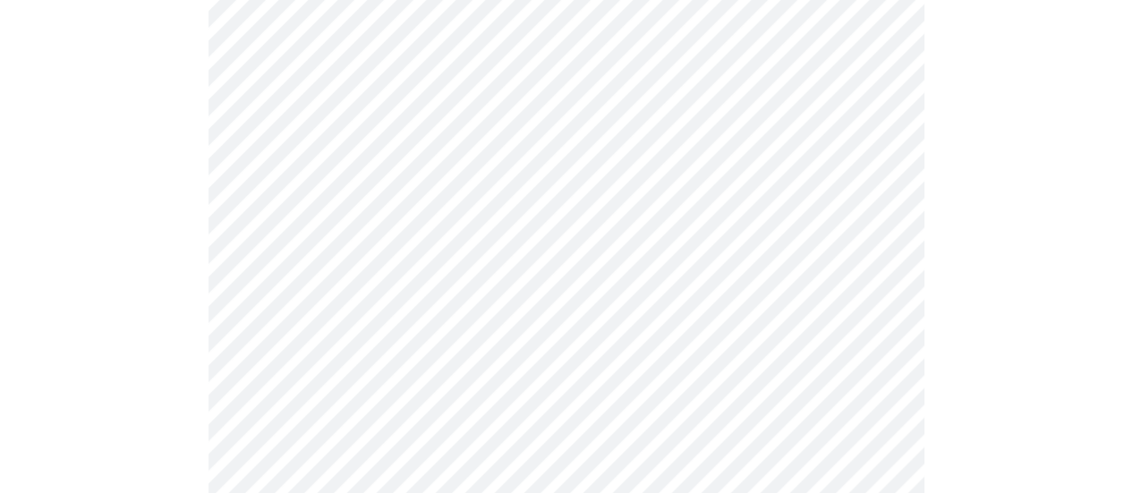
click at [809, 52] on body "MyMenopauseRx Appointments Messaging Labs Uploads Medications Community Refer a…" at bounding box center [565, 291] width 1117 height 1463
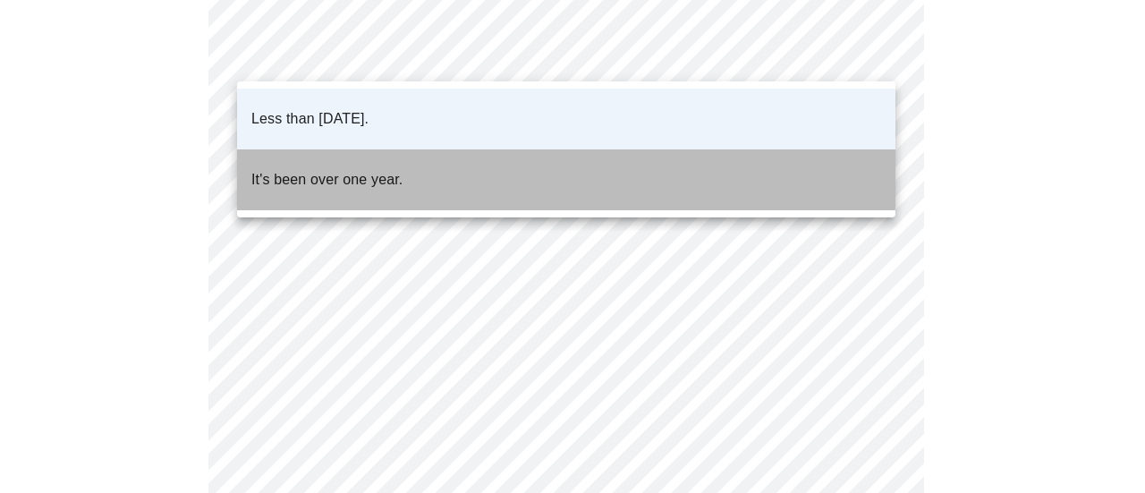
drag, startPoint x: 327, startPoint y: 148, endPoint x: 349, endPoint y: 142, distance: 22.4
click at [327, 169] on p "It's been over one year." at bounding box center [326, 179] width 151 height 21
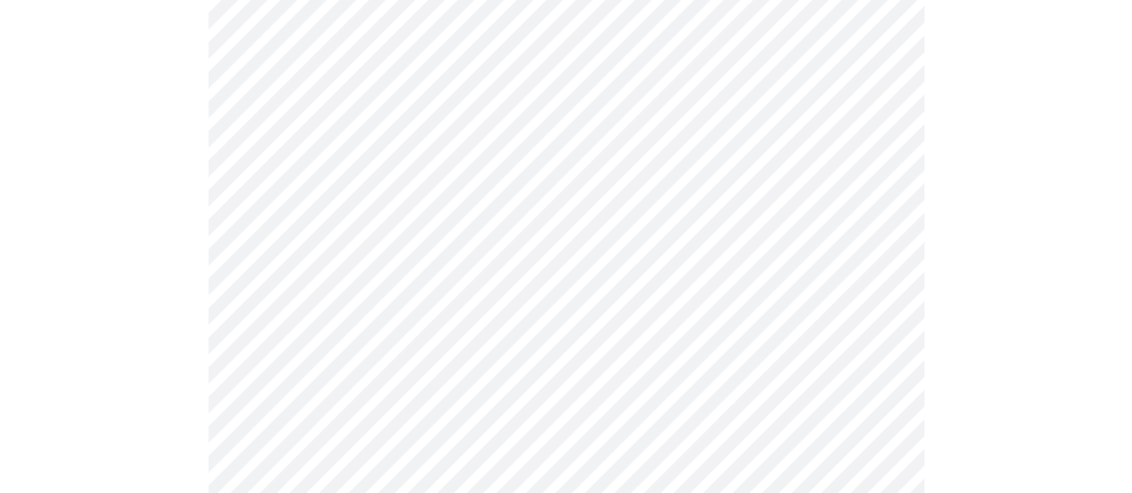
scroll to position [351, 0]
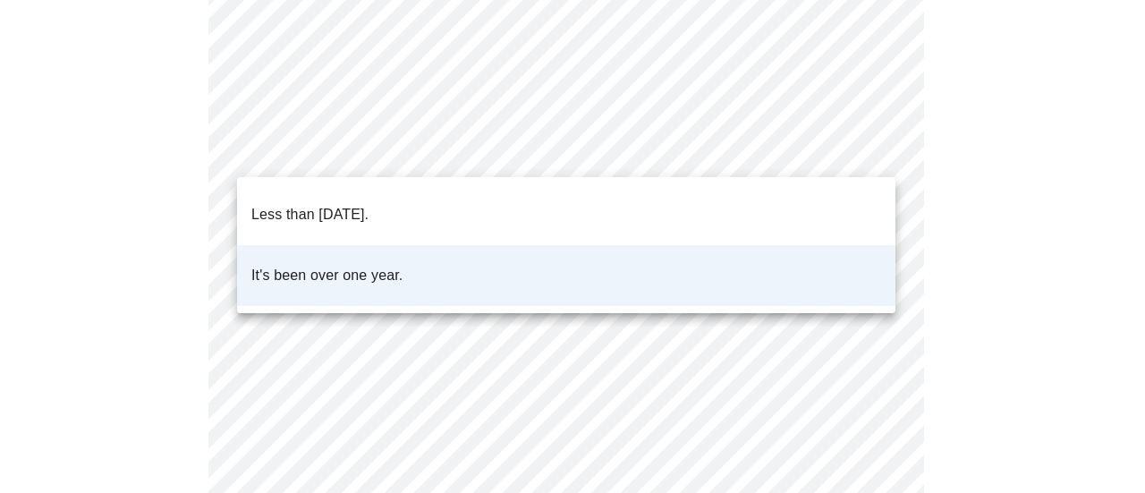
click at [880, 142] on body "MyMenopauseRx Appointments Messaging Labs Uploads Medications Community Refer a…" at bounding box center [572, 388] width 1131 height 1463
click at [281, 204] on p "Less than [DATE]." at bounding box center [309, 214] width 117 height 21
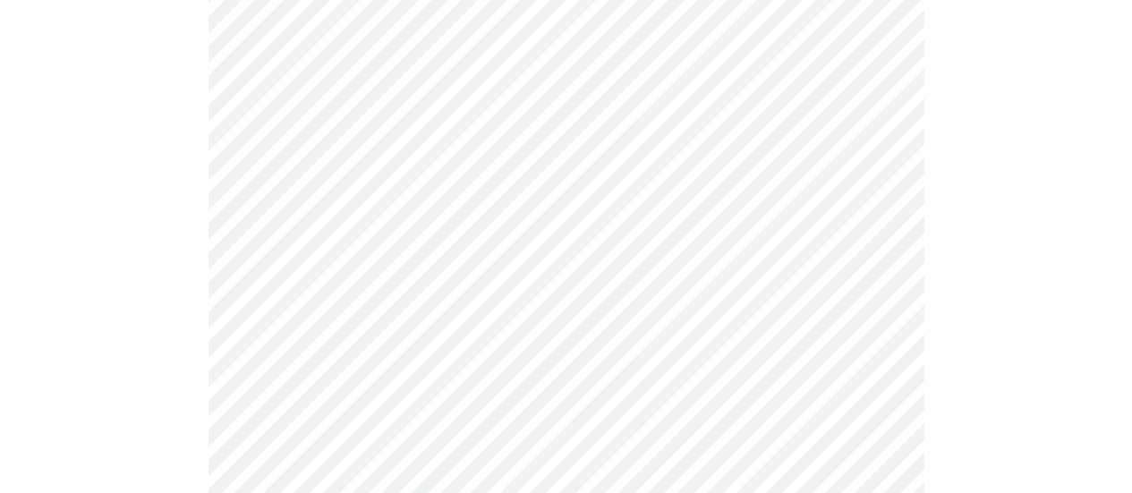
scroll to position [440, 0]
click at [886, 208] on body "MyMenopauseRx Appointments Messaging Labs Uploads Medications Community Refer a…" at bounding box center [565, 298] width 1117 height 1463
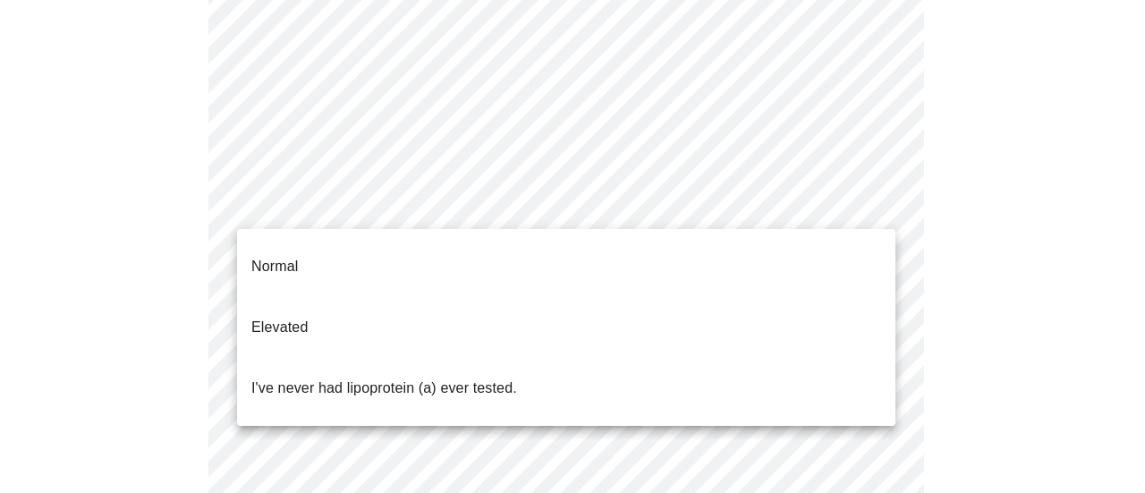
click at [343, 377] on p "I've never had lipoprotein (a) ever tested." at bounding box center [384, 387] width 266 height 21
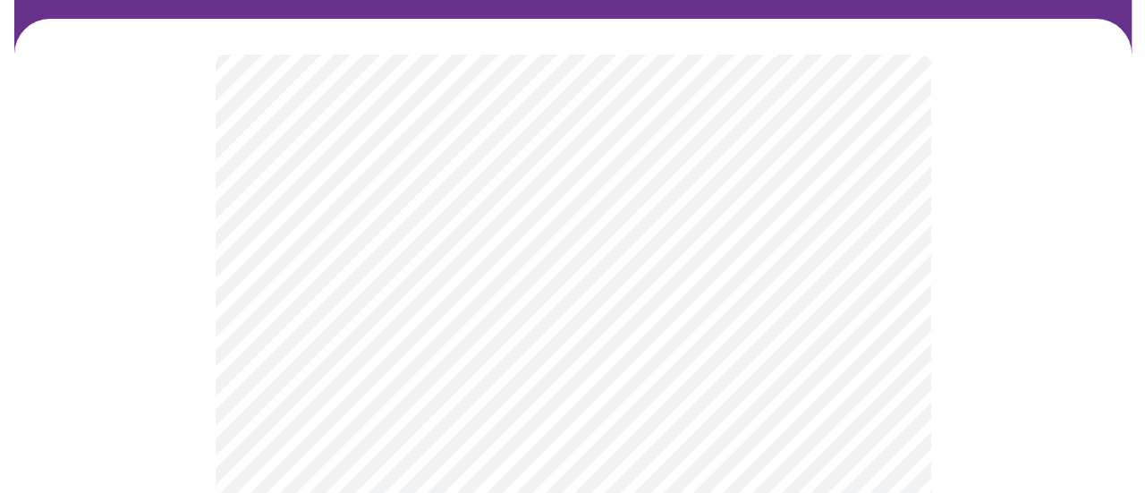
scroll to position [179, 0]
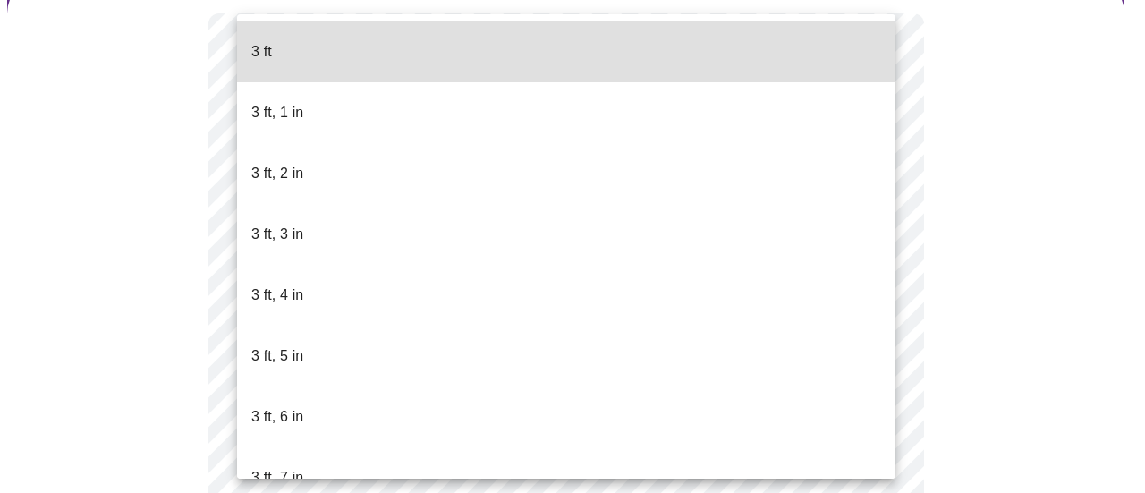
click at [843, 362] on body "MyMenopauseRx Appointments Messaging Labs Uploads Medications Community Refer a…" at bounding box center [572, 317] width 1131 height 979
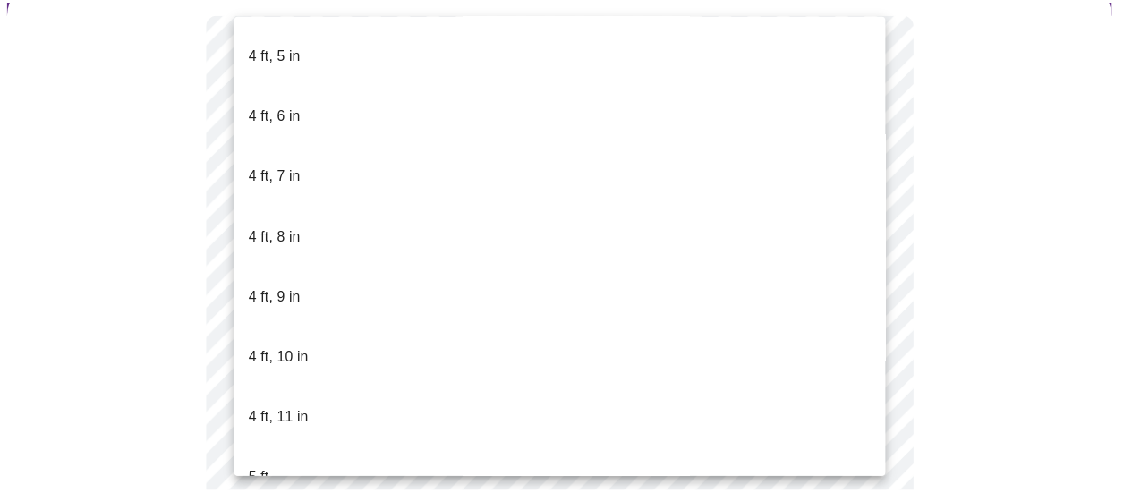
scroll to position [1073, 0]
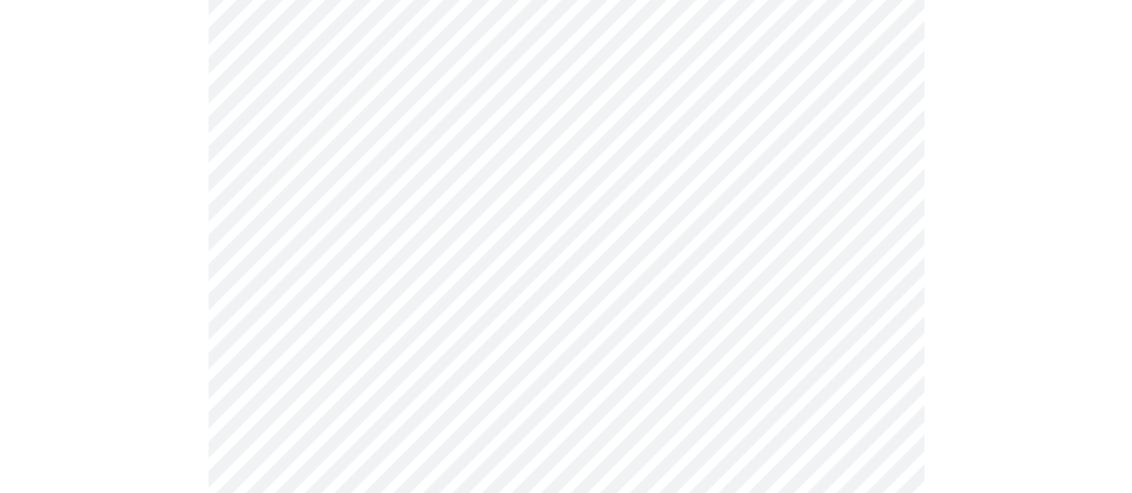
scroll to position [4741, 0]
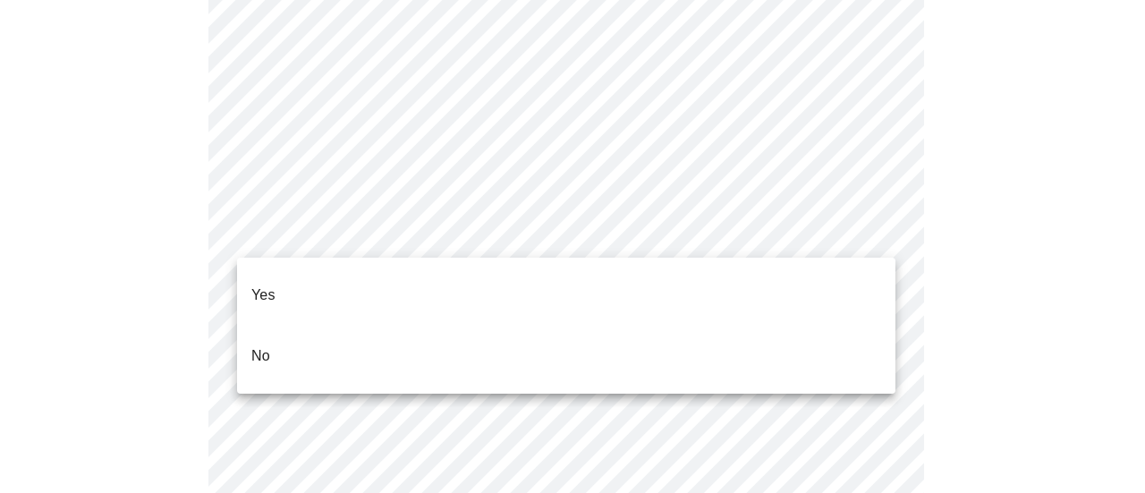
click at [268, 345] on p "No" at bounding box center [260, 355] width 19 height 21
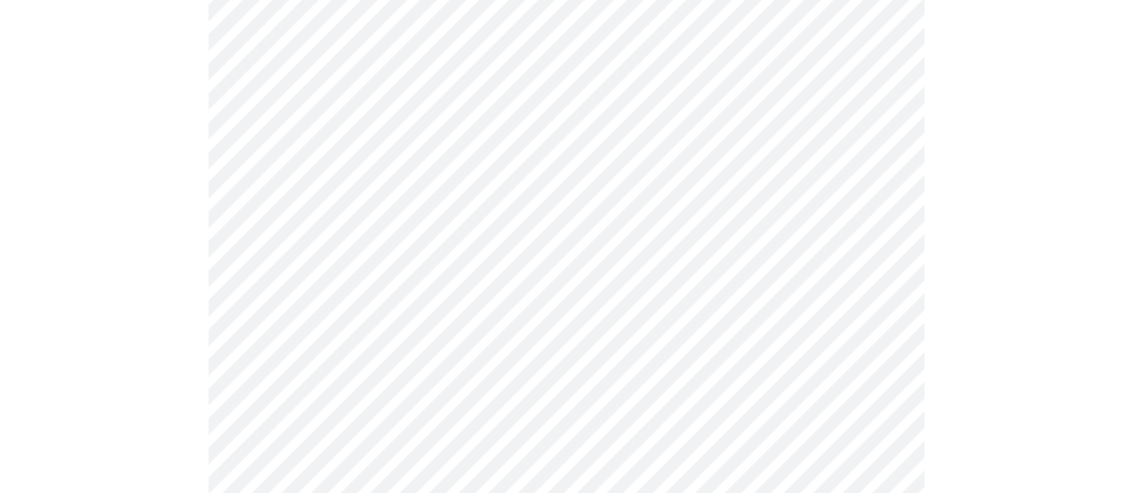
scroll to position [1163, 0]
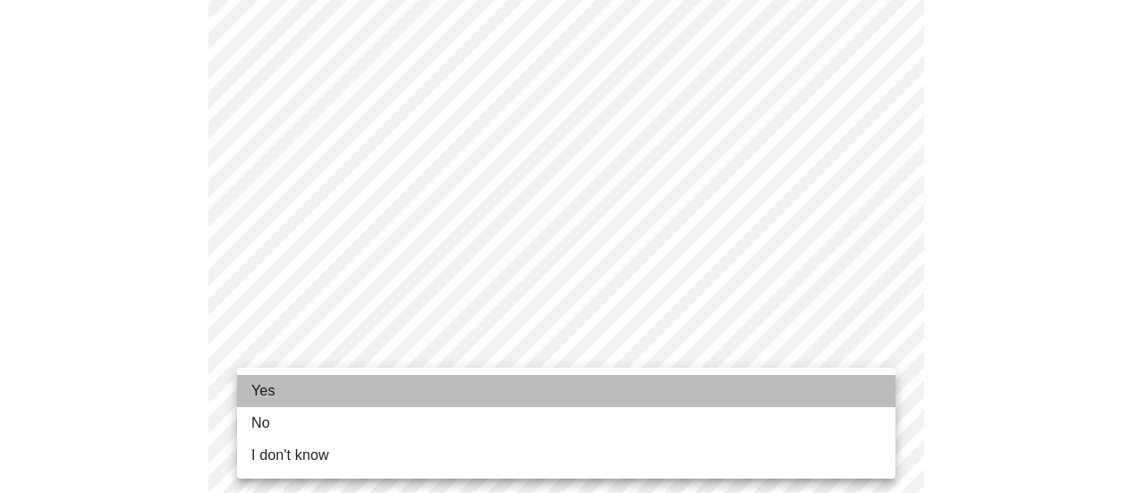
click at [283, 394] on li "Yes" at bounding box center [566, 391] width 658 height 32
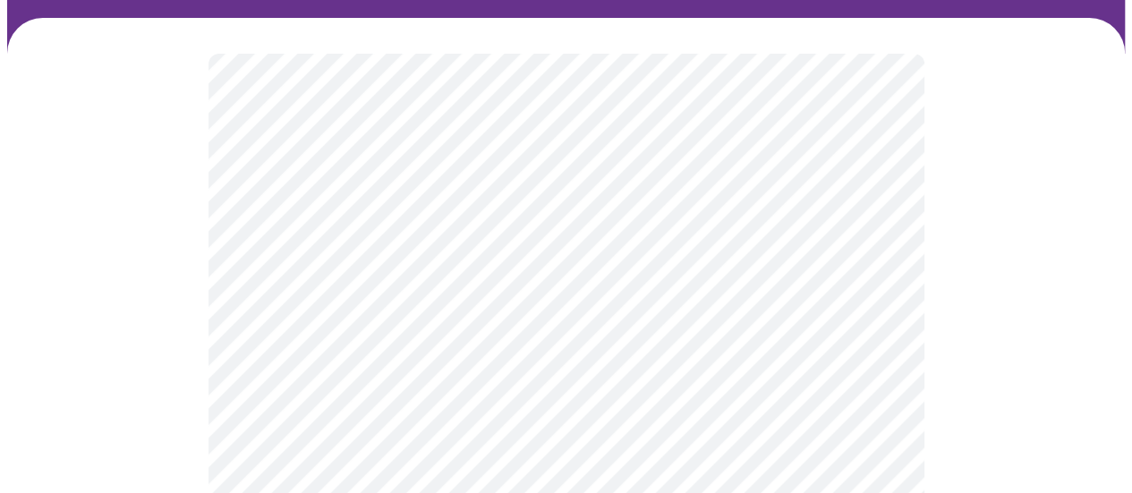
scroll to position [179, 0]
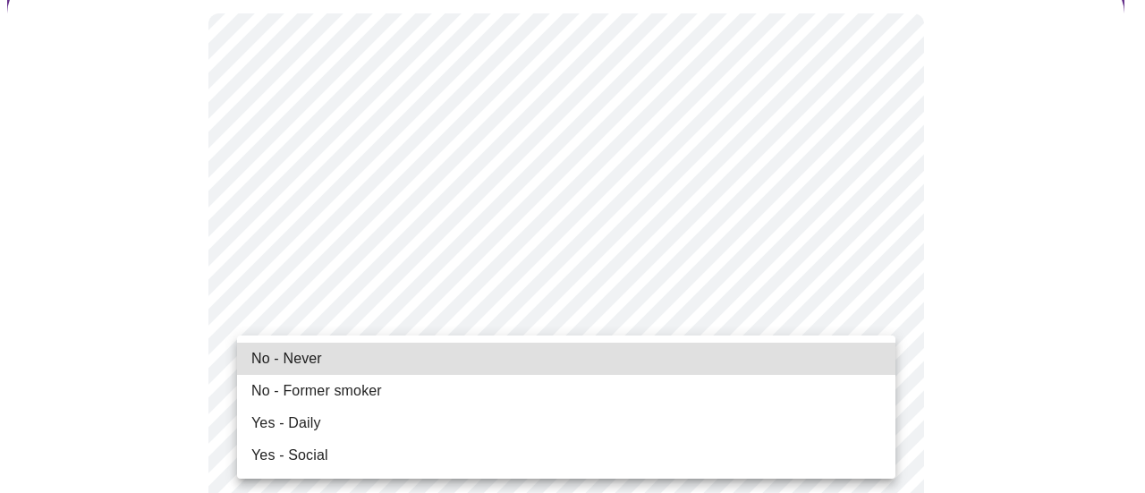
click at [327, 396] on span "No - Former smoker" at bounding box center [316, 390] width 131 height 21
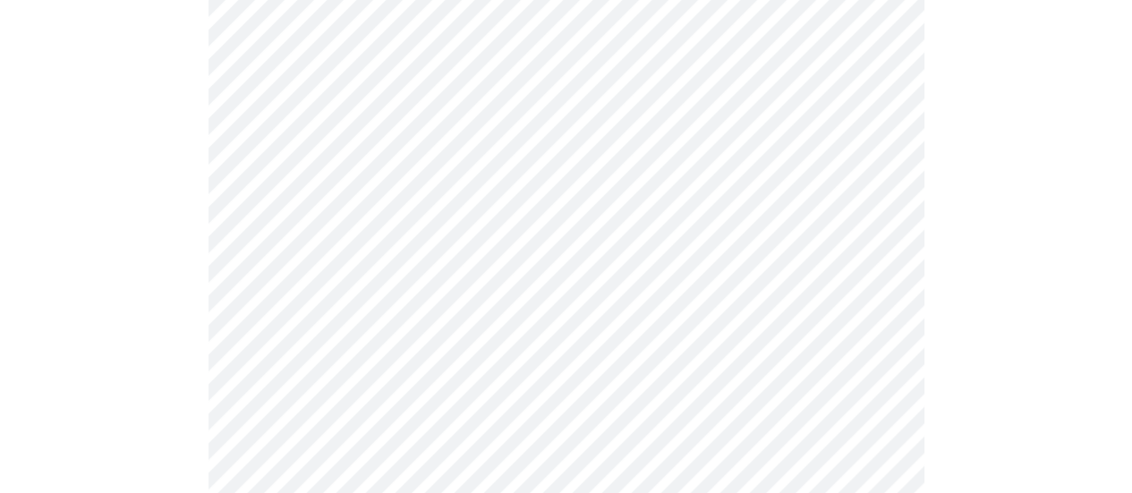
scroll to position [1610, 0]
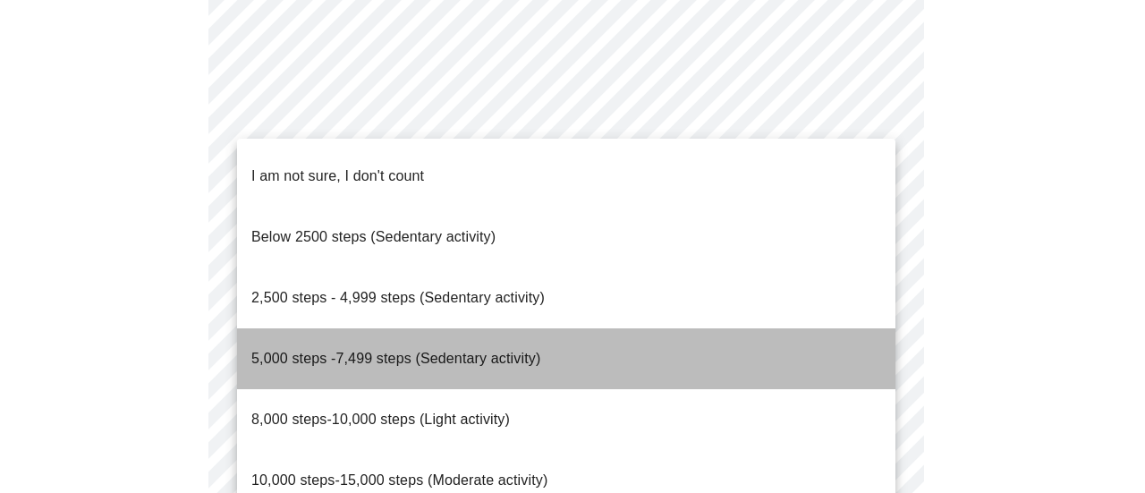
click at [293, 334] on span "5,000 steps -7,499 steps (Sedentary activity)" at bounding box center [395, 359] width 289 height 50
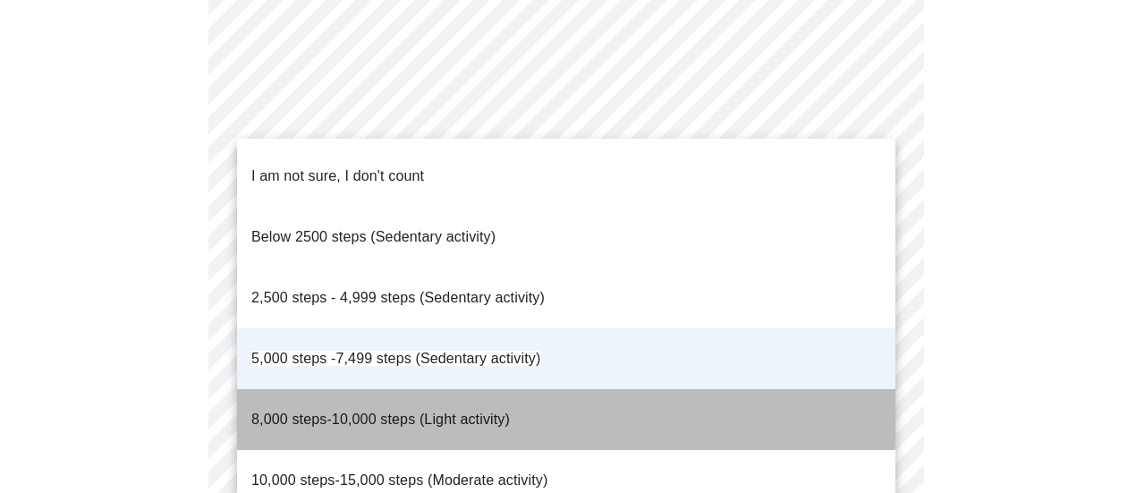
click at [521, 389] on li "8,000 steps-10,000 steps (Light activity)" at bounding box center [566, 419] width 658 height 61
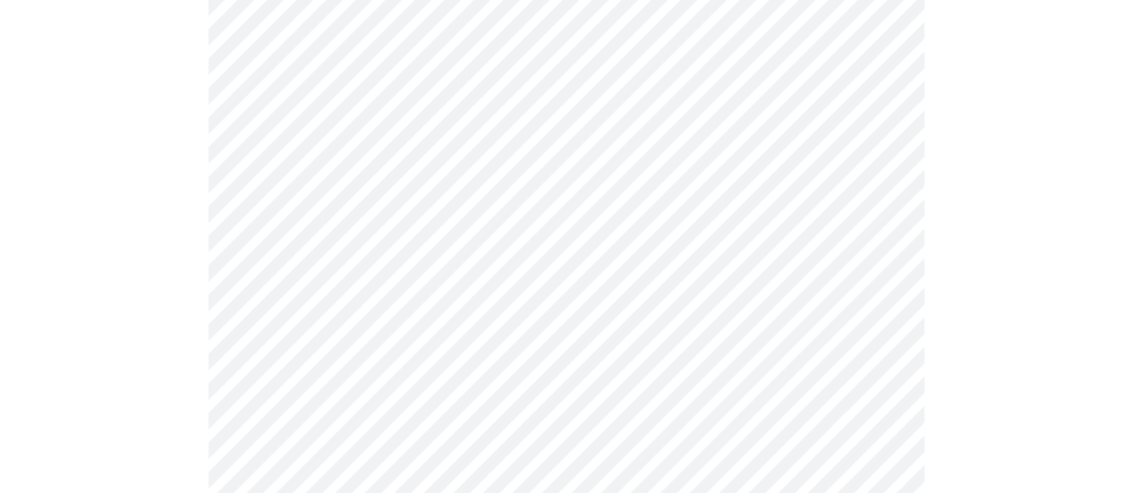
scroll to position [1700, 0]
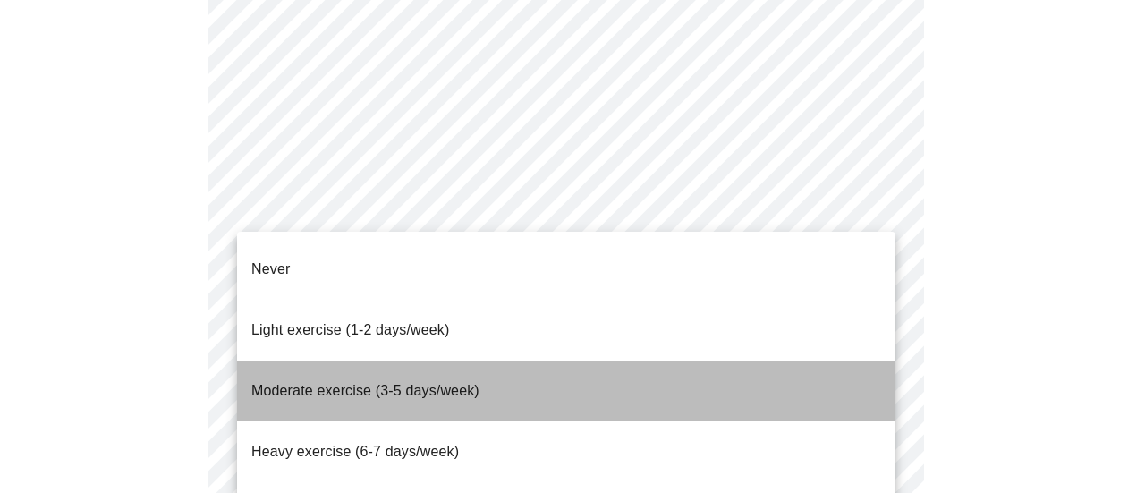
click at [265, 383] on span "Moderate exercise (3-5 days/week)" at bounding box center [365, 390] width 228 height 15
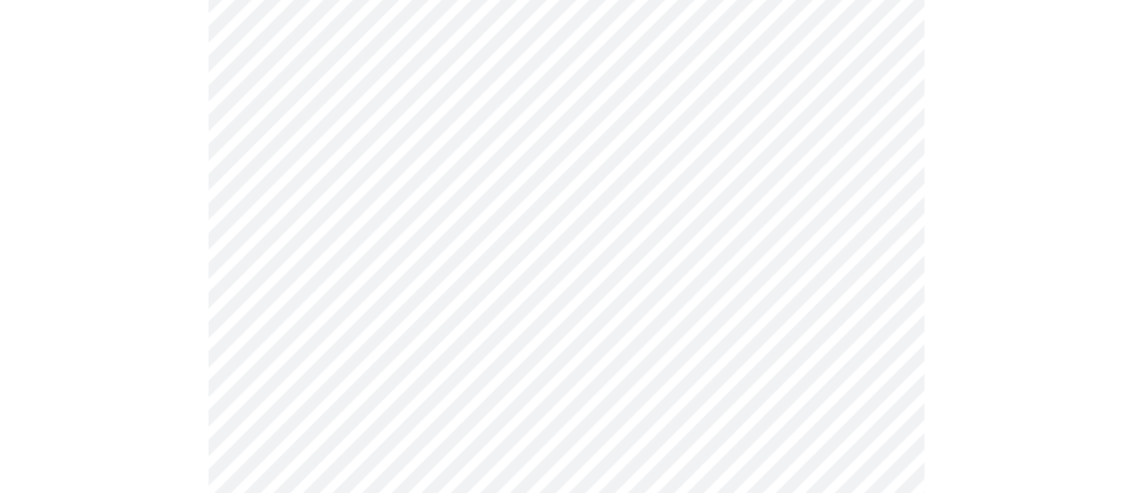
scroll to position [1789, 0]
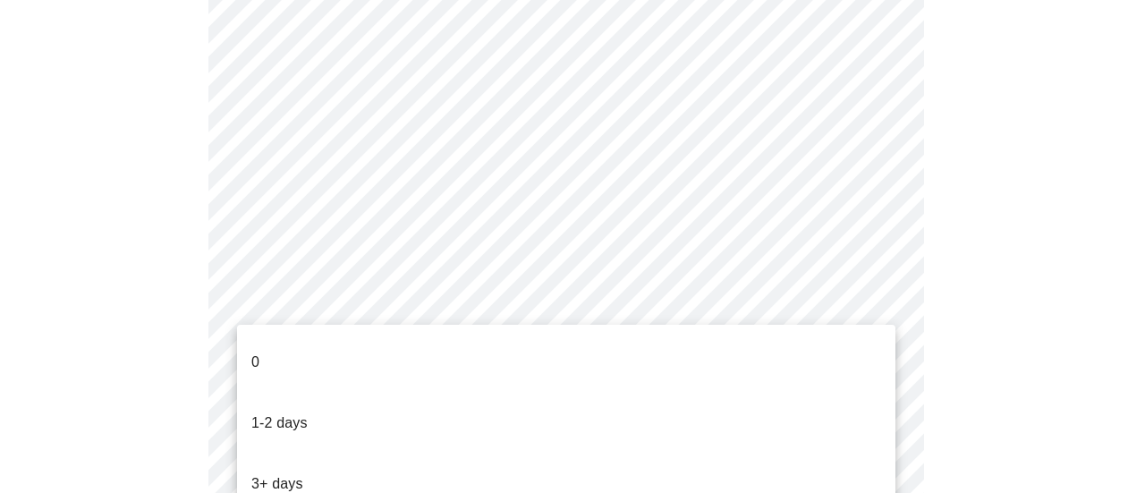
click at [257, 412] on p "1-2 days" at bounding box center [279, 422] width 56 height 21
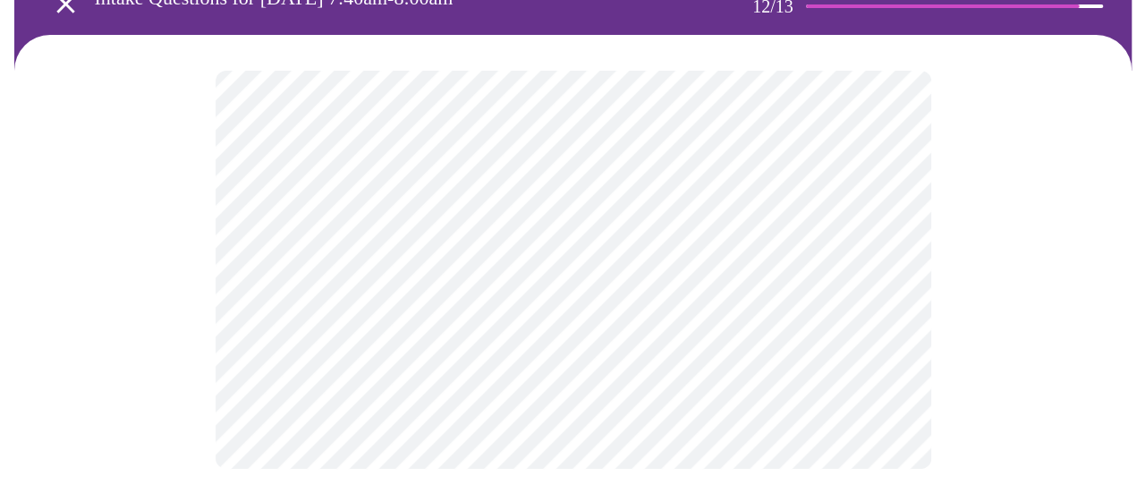
scroll to position [125, 0]
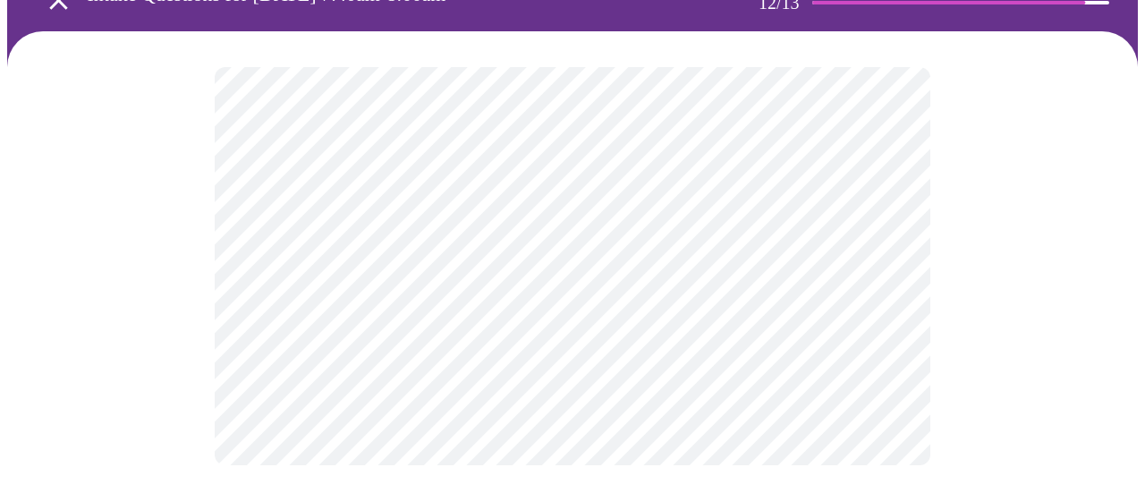
click at [883, 267] on body "MyMenopauseRx Appointments Messaging Labs Uploads Medications Community Refer a…" at bounding box center [572, 191] width 1131 height 619
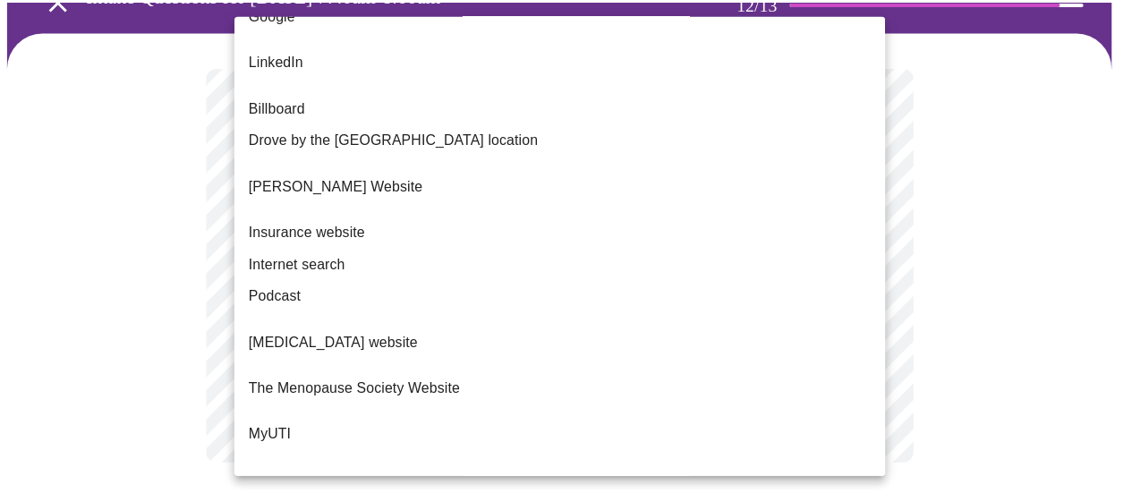
scroll to position [290, 0]
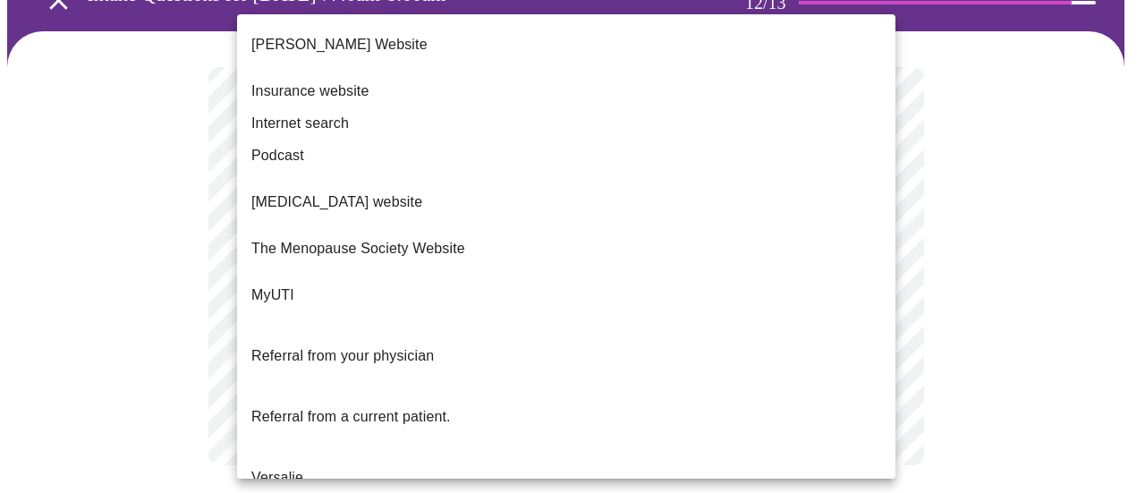
click at [1003, 241] on div at bounding box center [572, 246] width 1145 height 493
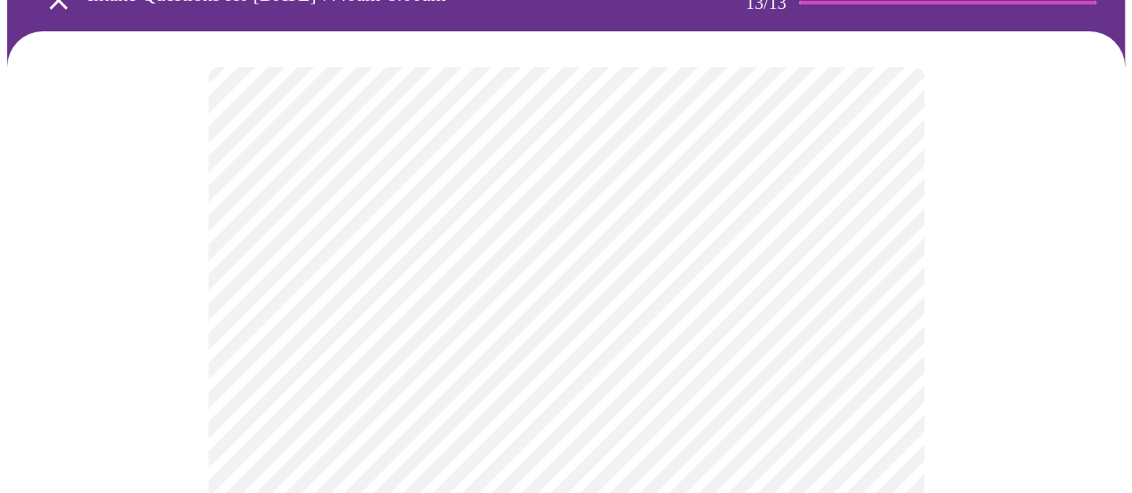
scroll to position [0, 0]
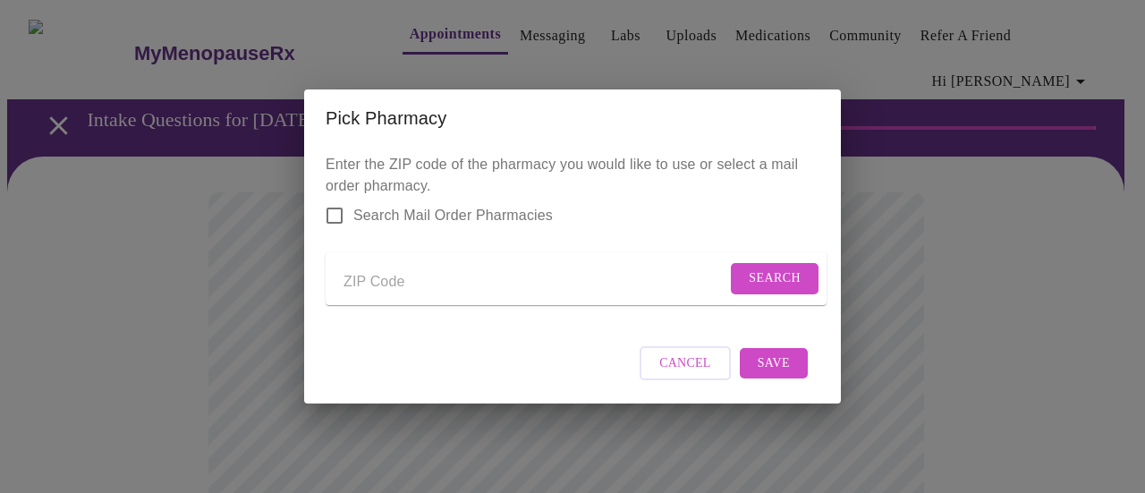
click at [417, 272] on input "Send a message to your care team" at bounding box center [534, 281] width 383 height 29
type input "60190"
click at [791, 275] on span "Search" at bounding box center [775, 278] width 52 height 22
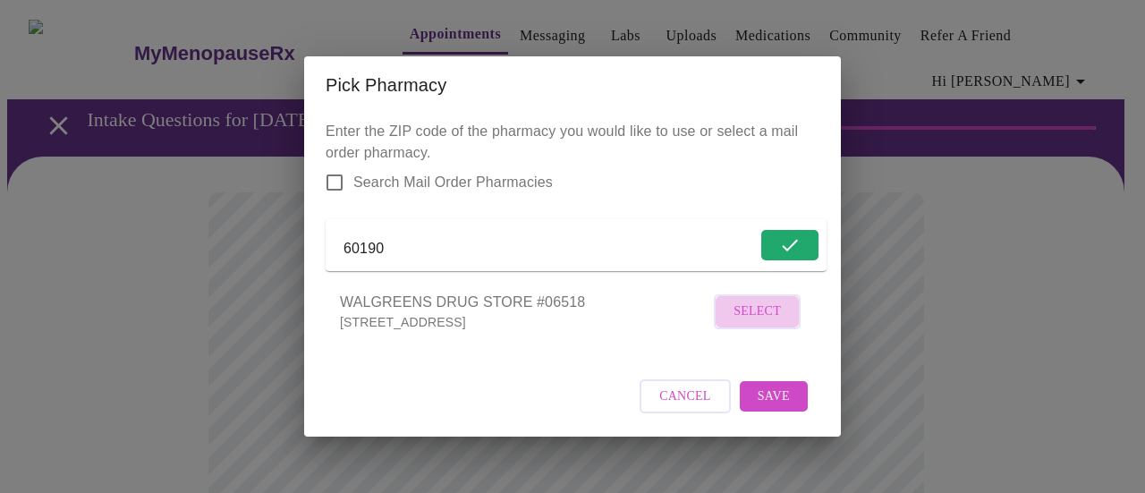
click at [769, 323] on span "Select" at bounding box center [756, 312] width 47 height 22
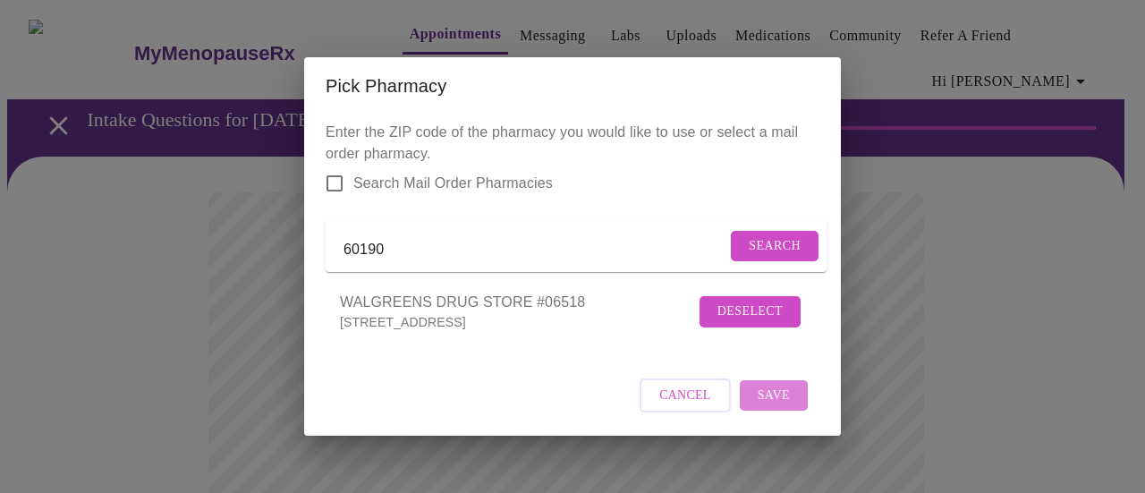
click at [785, 407] on span "Save" at bounding box center [774, 396] width 32 height 22
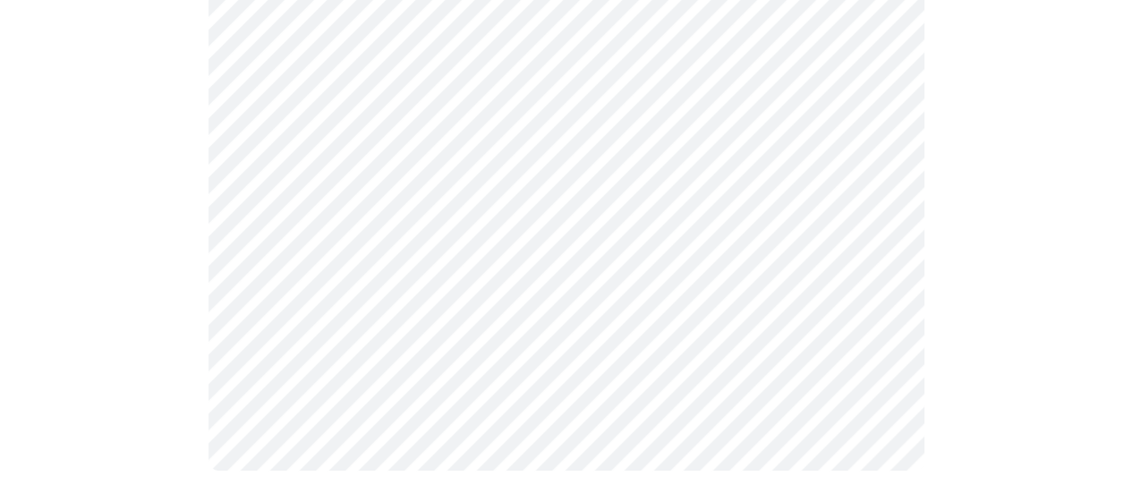
scroll to position [877, 0]
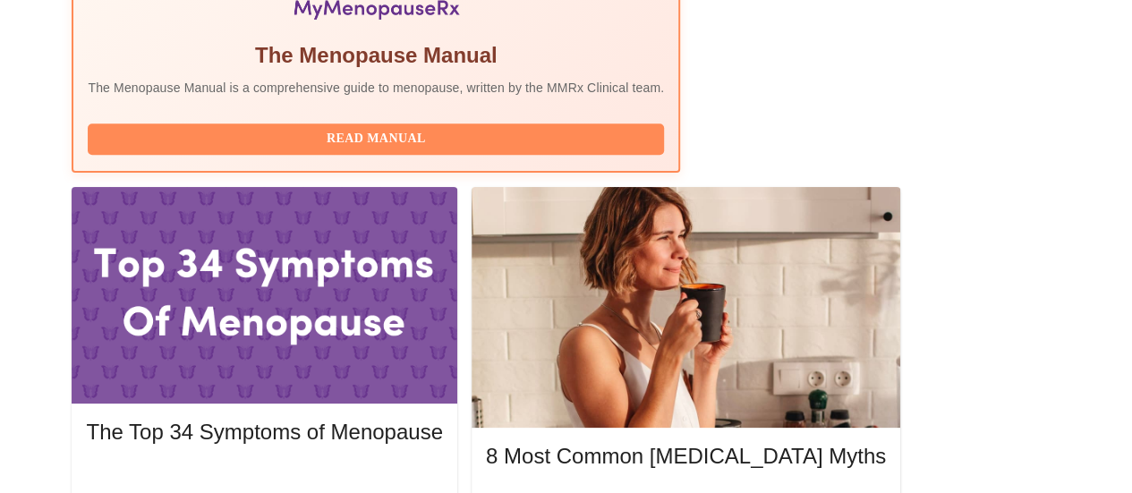
scroll to position [711, 0]
